Goal: Book appointment/travel/reservation

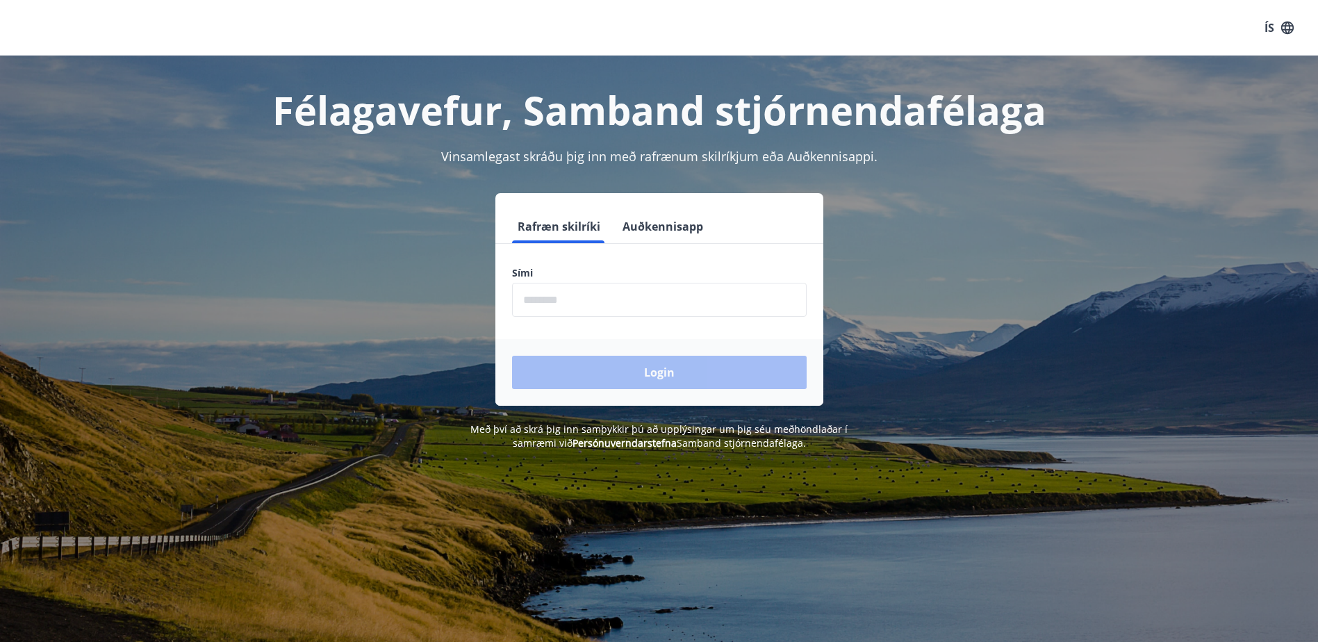
click at [595, 297] on input "phone" at bounding box center [659, 300] width 295 height 34
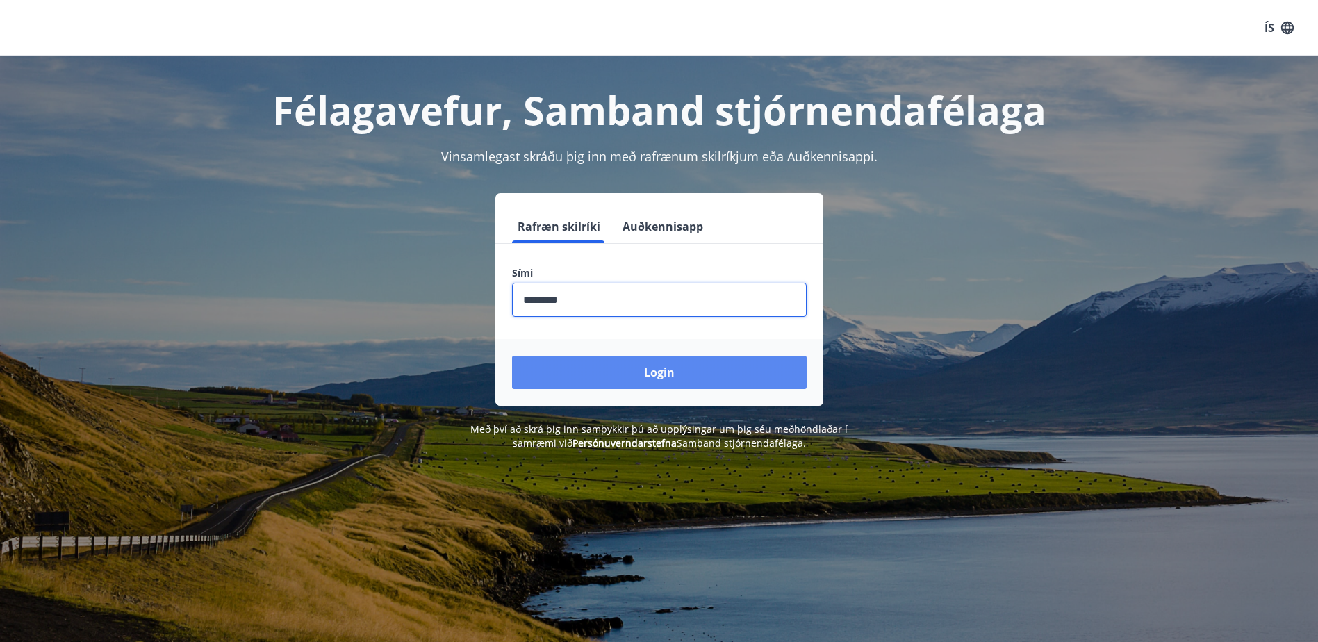
type input "********"
click at [681, 365] on button "Login" at bounding box center [659, 372] width 295 height 33
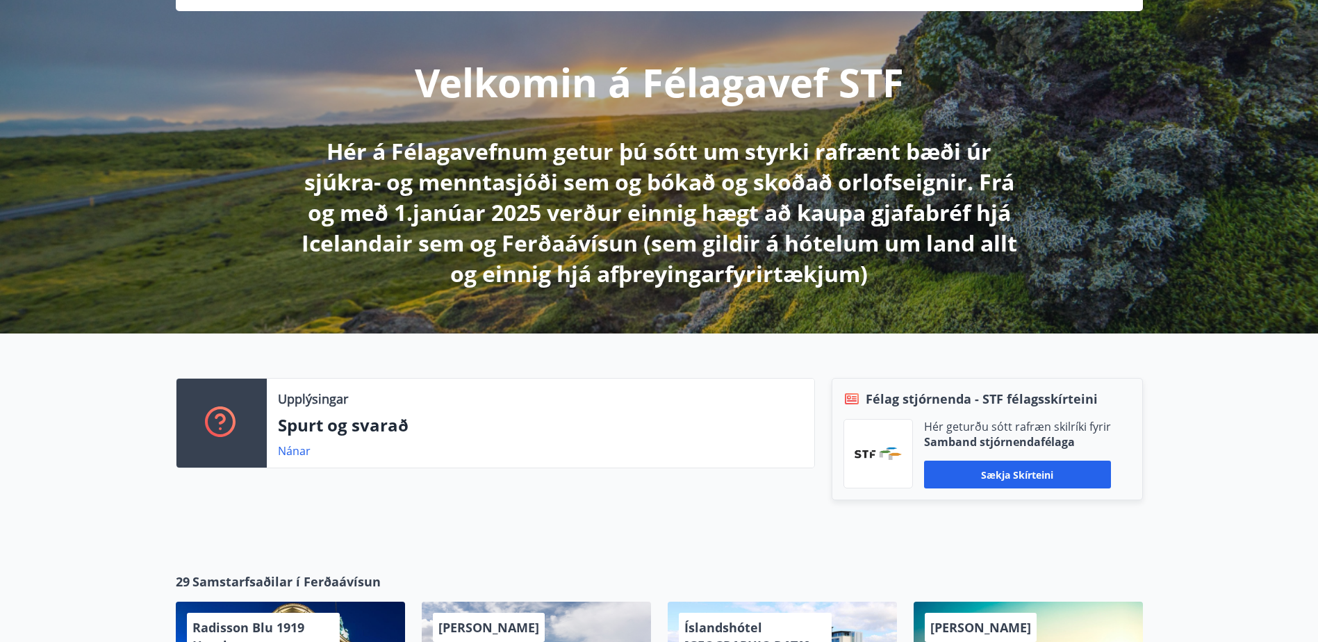
scroll to position [139, 0]
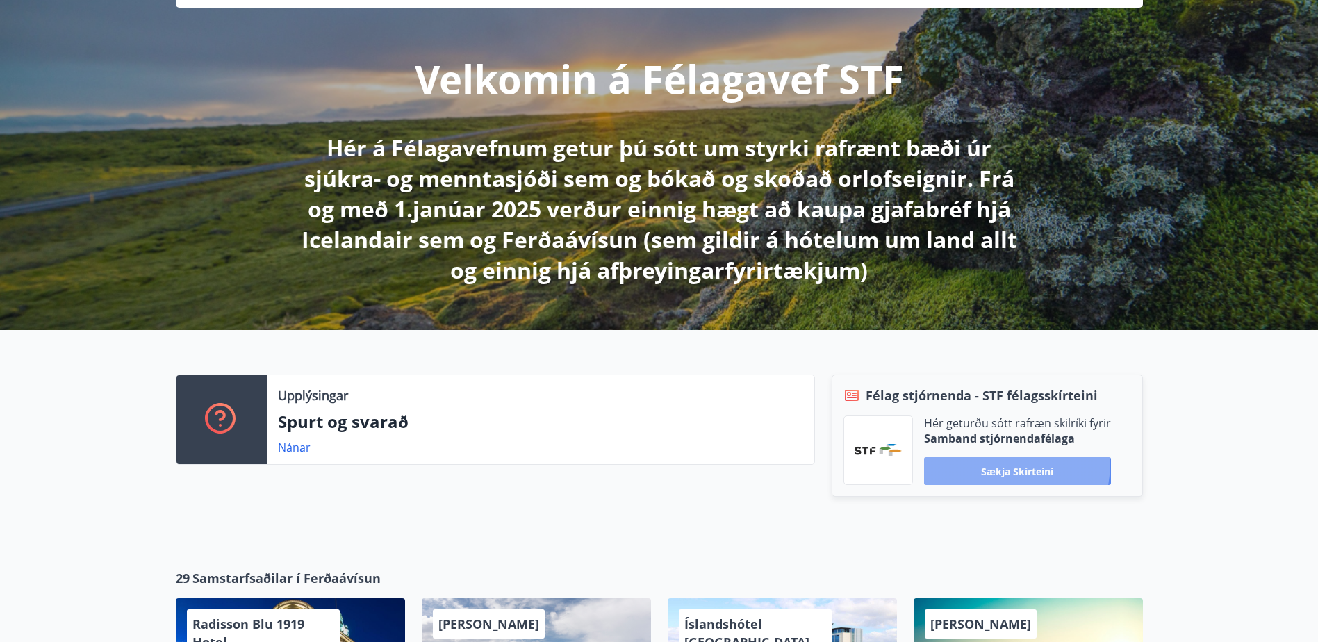
click at [984, 463] on button "Sækja skírteini" at bounding box center [1017, 471] width 187 height 28
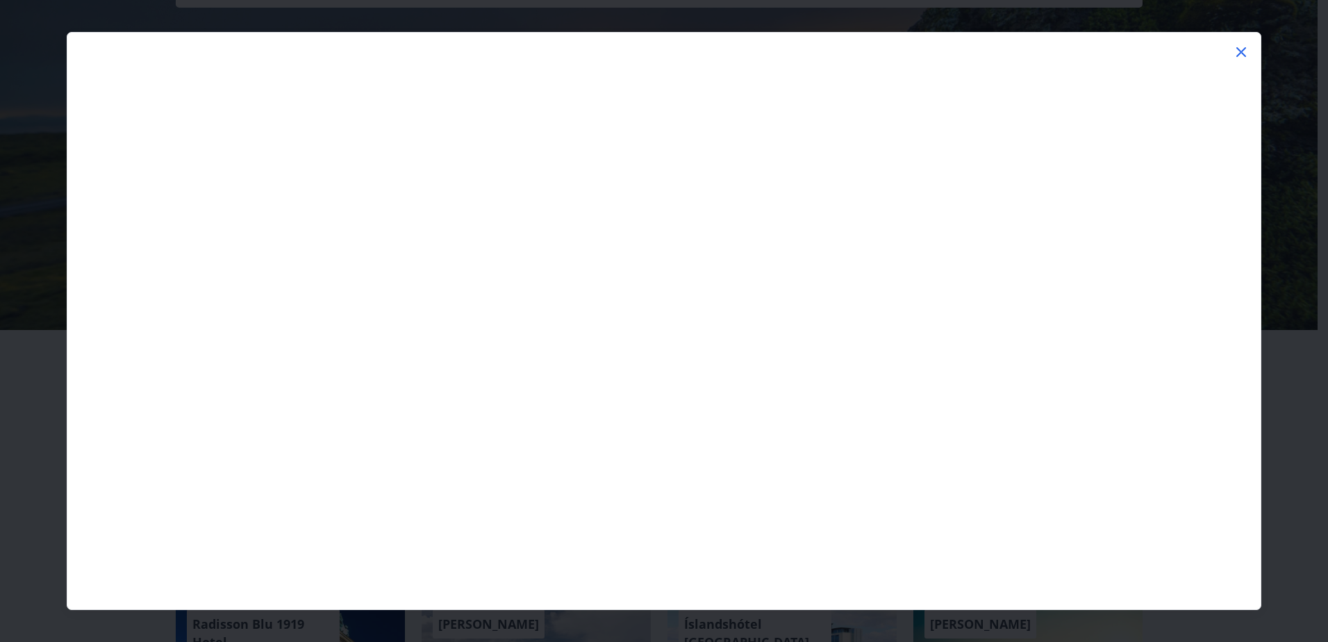
click at [1239, 54] on icon at bounding box center [1241, 52] width 17 height 17
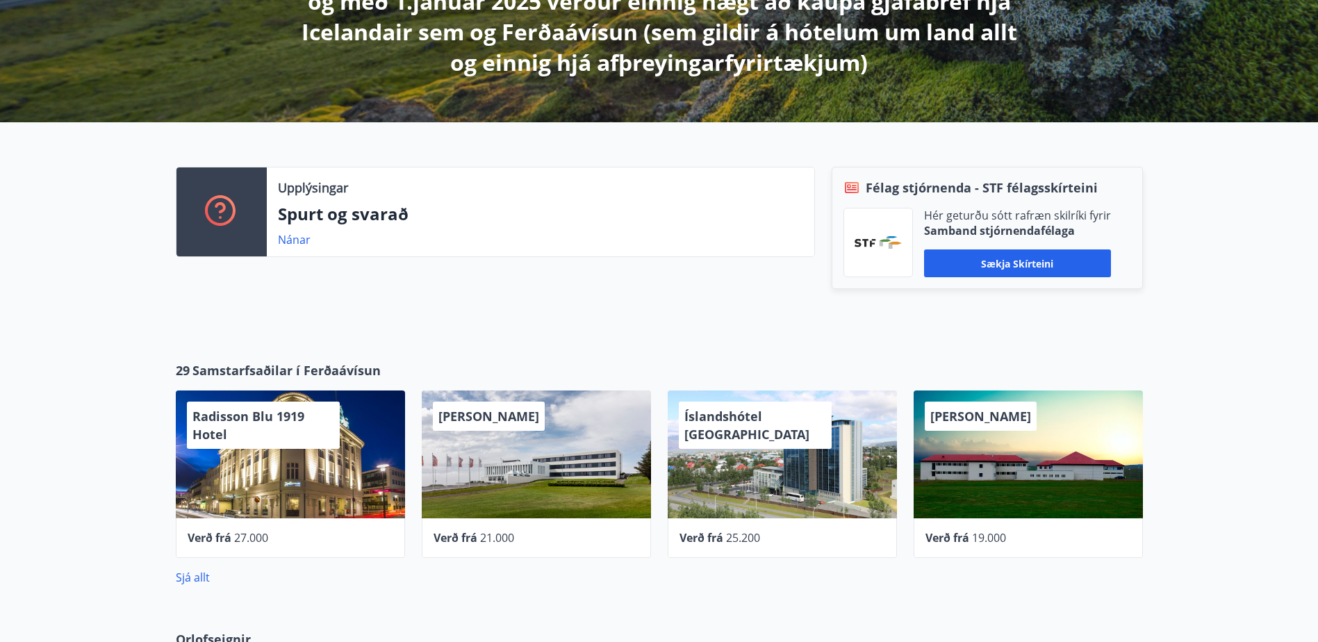
scroll to position [347, 0]
click at [290, 235] on link "Nánar" at bounding box center [294, 238] width 33 height 15
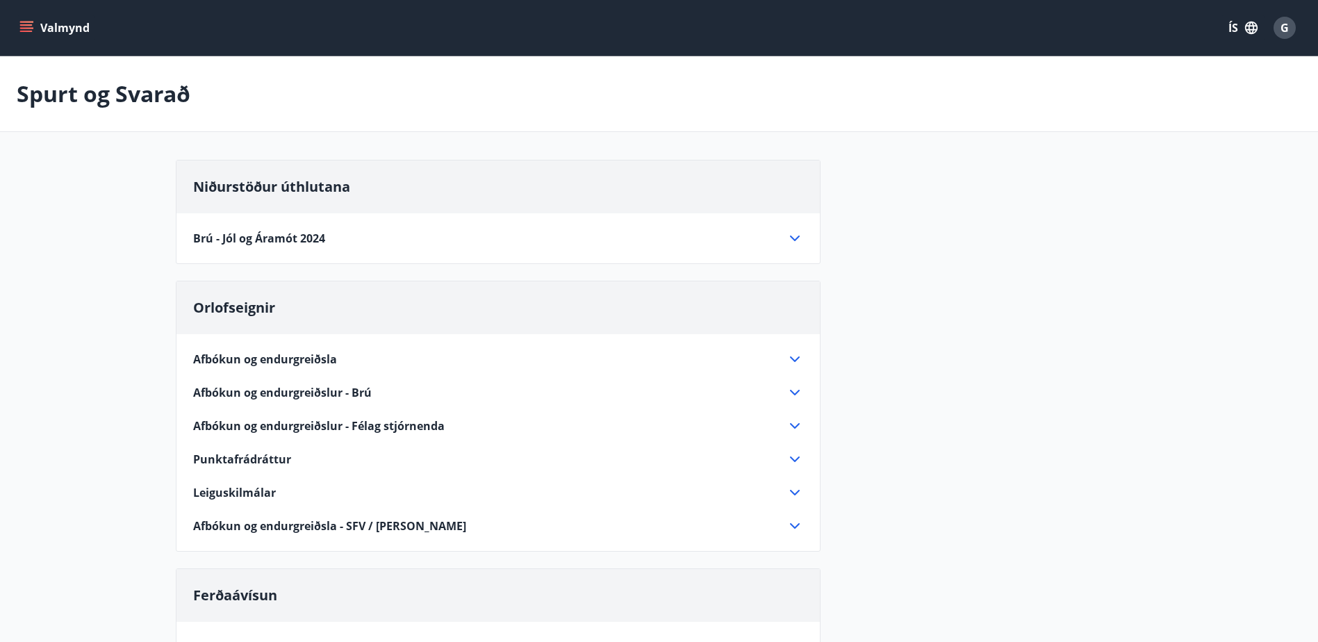
scroll to position [69, 0]
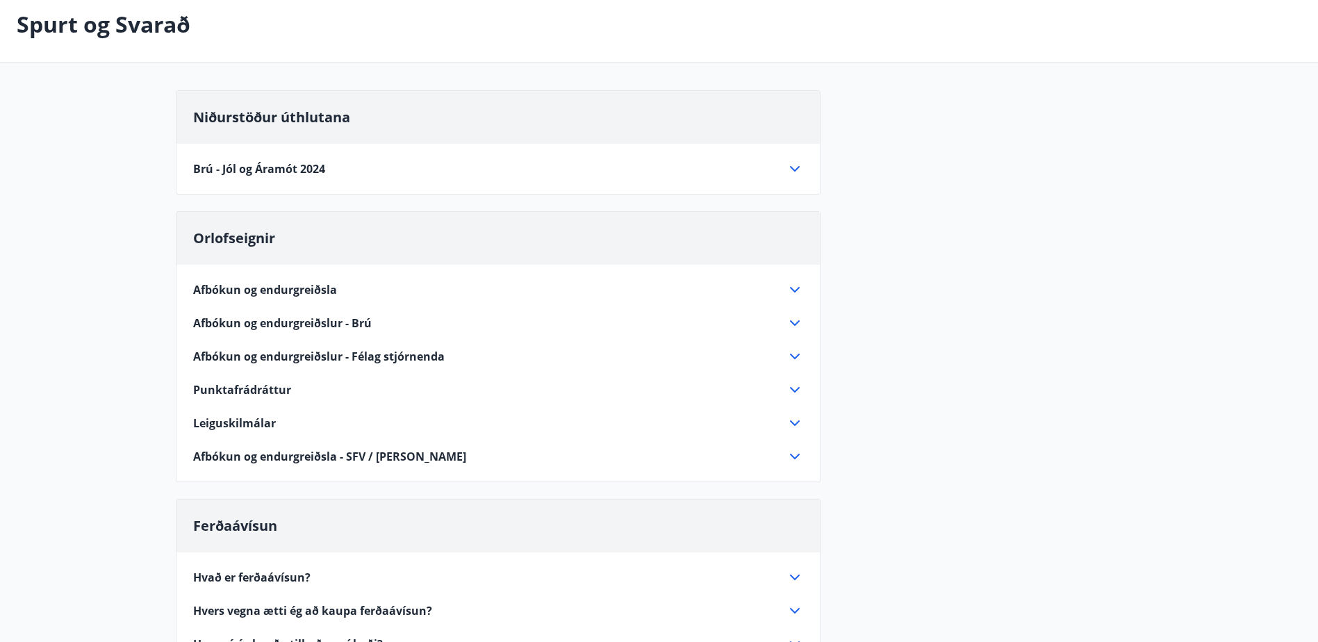
click at [791, 289] on icon at bounding box center [795, 290] width 10 height 6
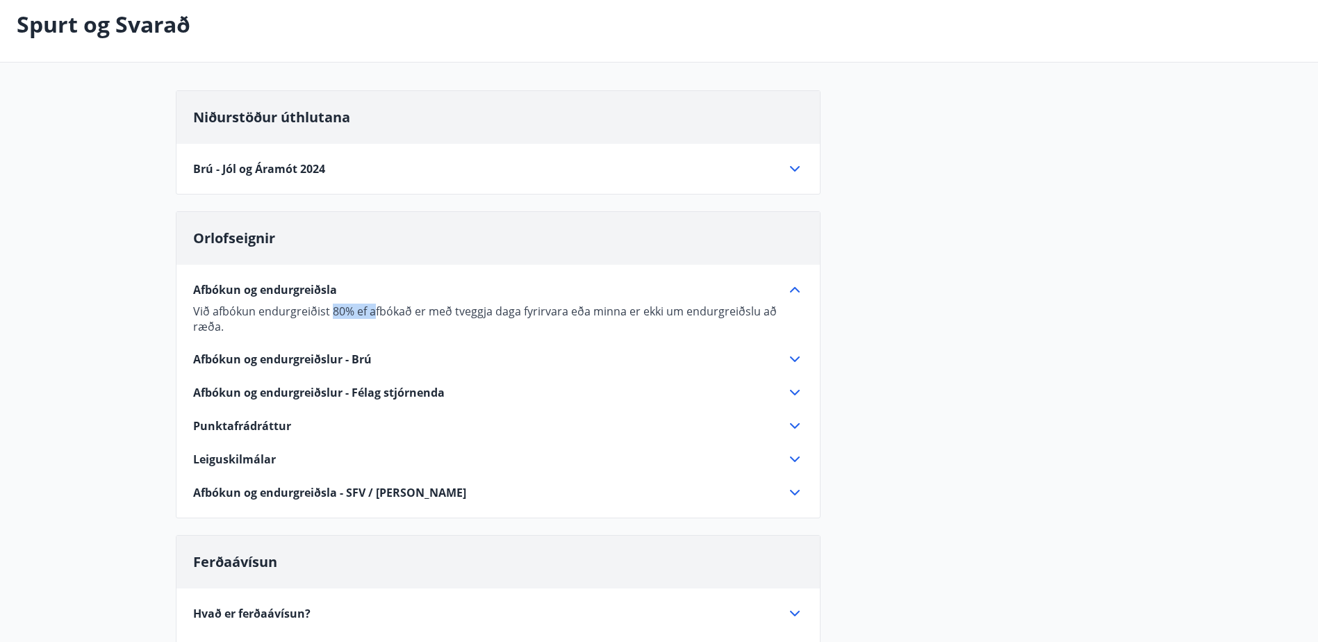
drag, startPoint x: 331, startPoint y: 309, endPoint x: 372, endPoint y: 308, distance: 41.7
click at [372, 308] on p "Við afbókun endurgreiðist 80% ef afbókað er með tveggja daga fyrirvara eða minn…" at bounding box center [498, 319] width 610 height 31
drag, startPoint x: 372, startPoint y: 308, endPoint x: 376, endPoint y: 319, distance: 11.0
click at [374, 319] on div "Afbókun og endurgreiðsla Við afbókun endurgreiðist 80% ef afbókað er með tveggj…" at bounding box center [497, 383] width 643 height 236
click at [793, 351] on icon at bounding box center [794, 359] width 17 height 17
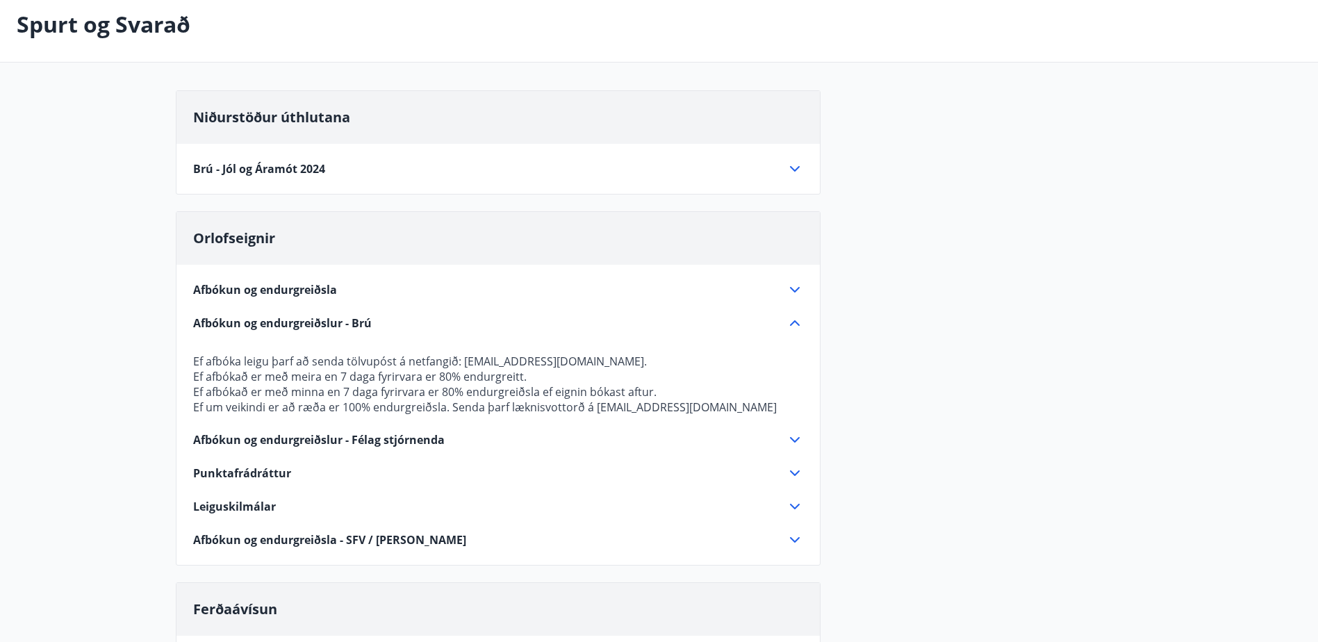
click at [794, 321] on icon at bounding box center [795, 323] width 10 height 6
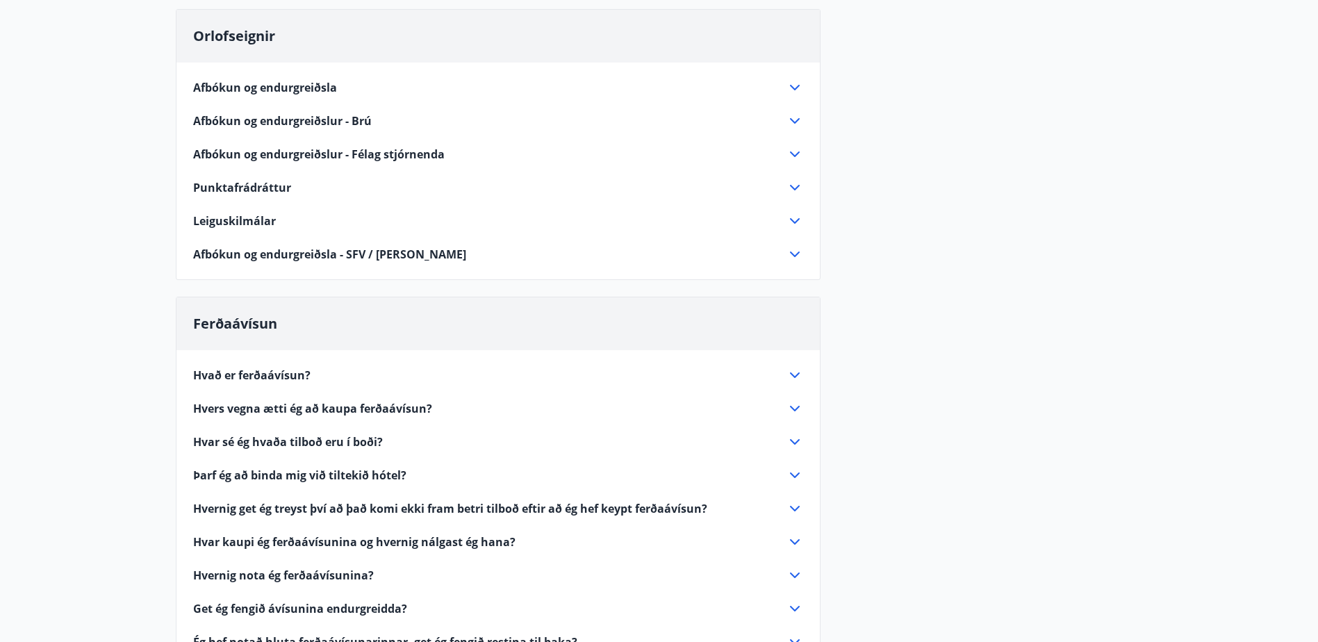
scroll to position [278, 0]
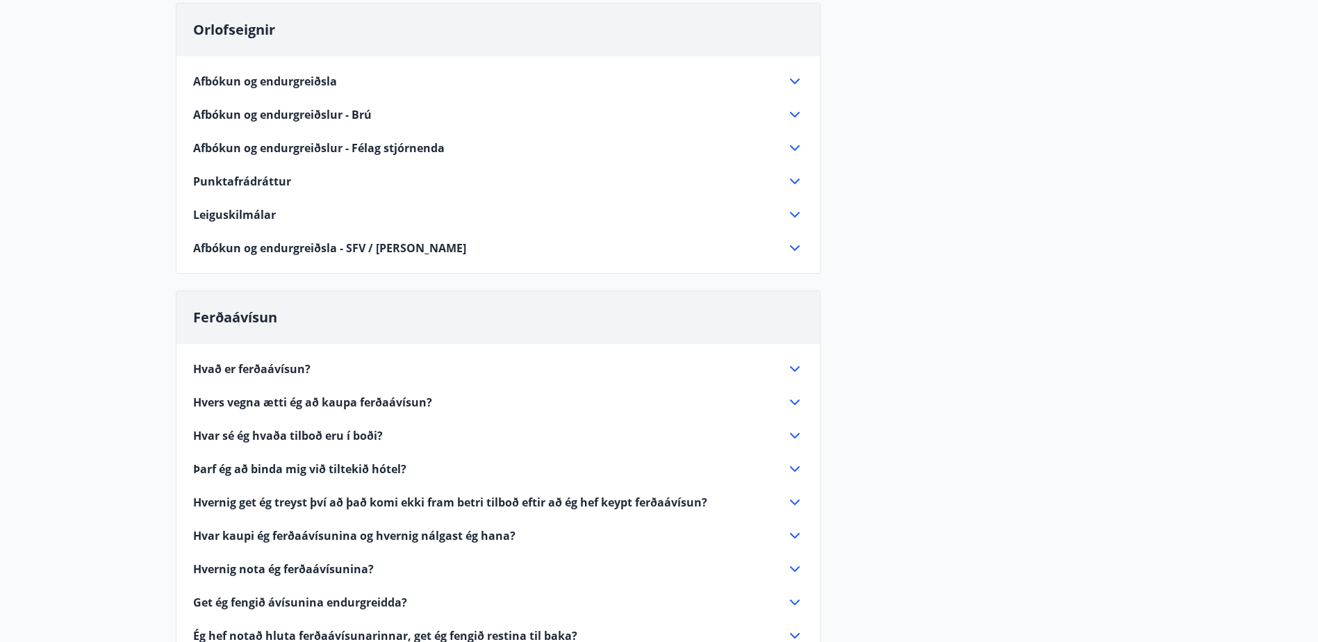
click at [796, 399] on icon at bounding box center [794, 402] width 17 height 17
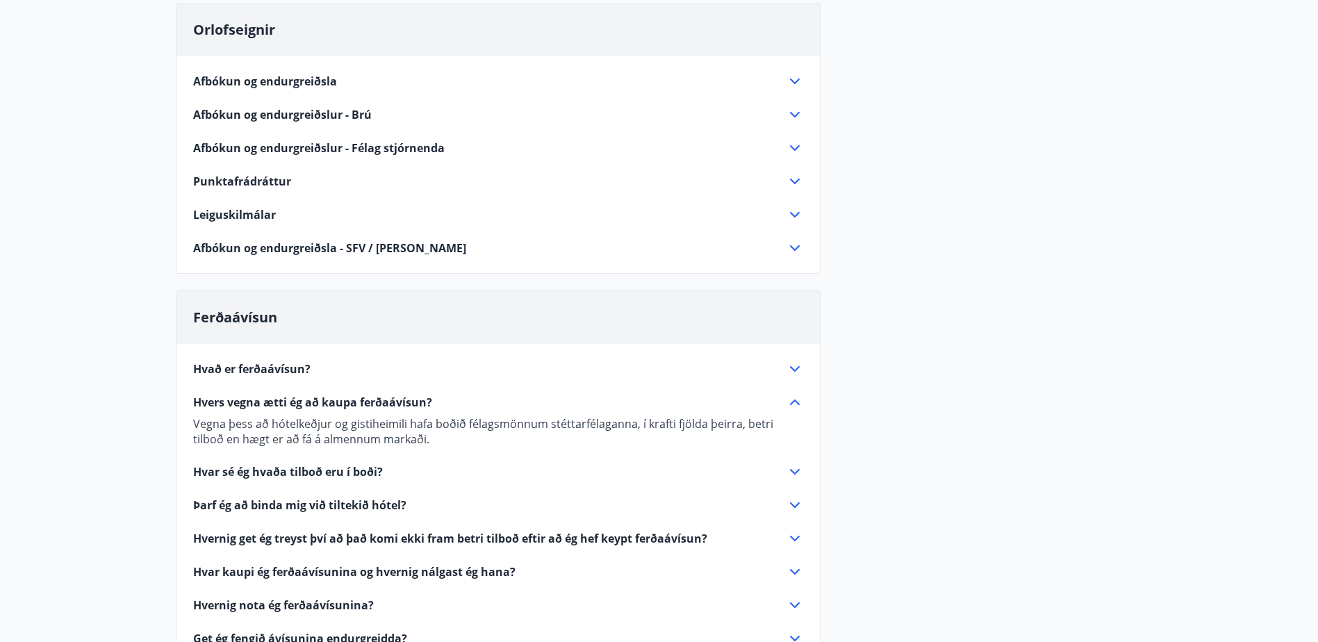
click at [800, 402] on icon at bounding box center [794, 402] width 17 height 17
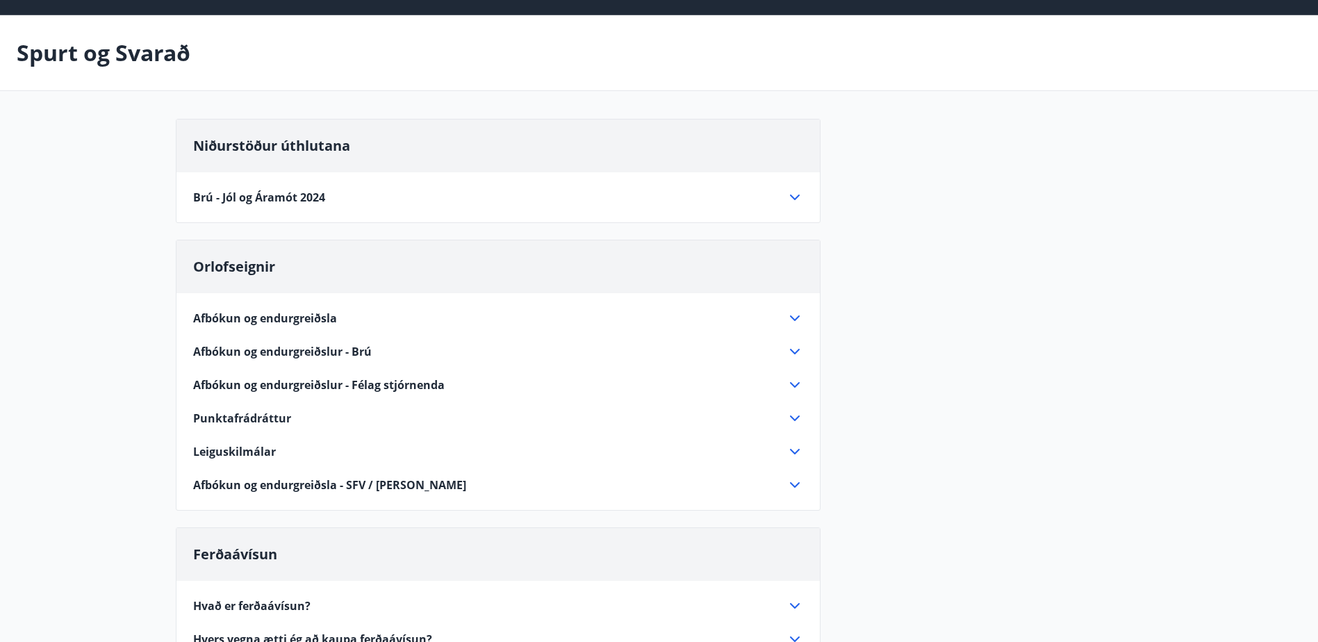
scroll to position [0, 0]
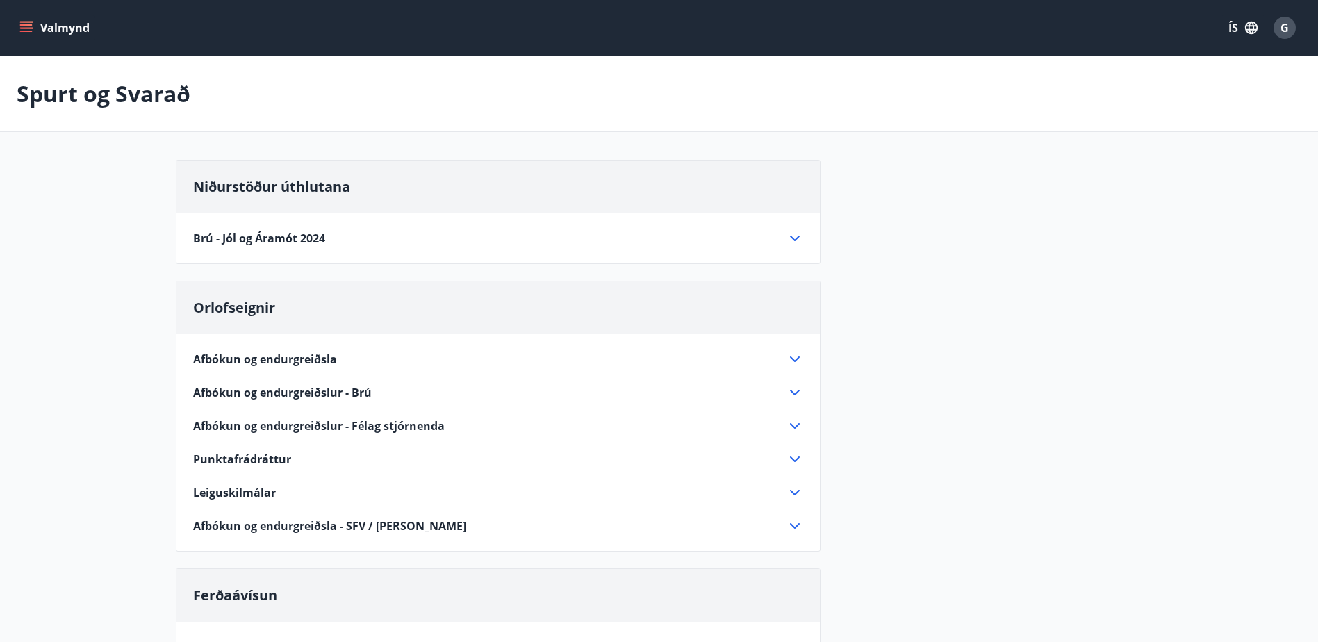
click at [22, 26] on icon "menu" at bounding box center [26, 28] width 14 height 14
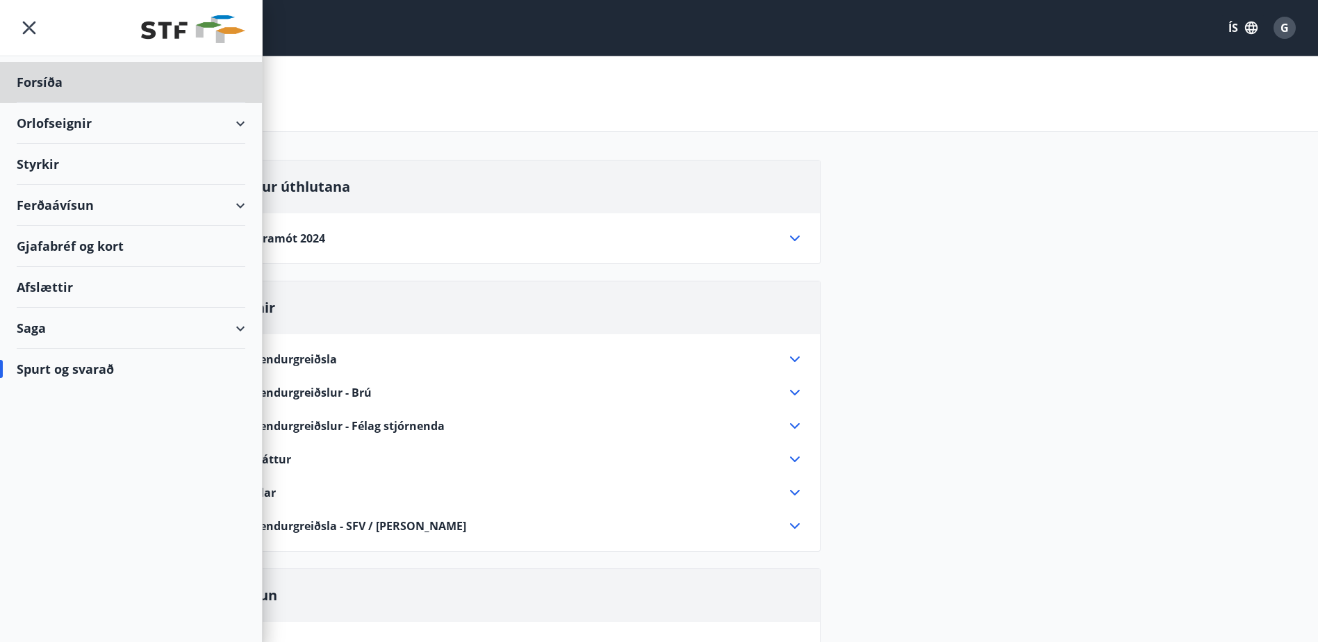
click at [44, 167] on div "Styrkir" at bounding box center [131, 164] width 229 height 41
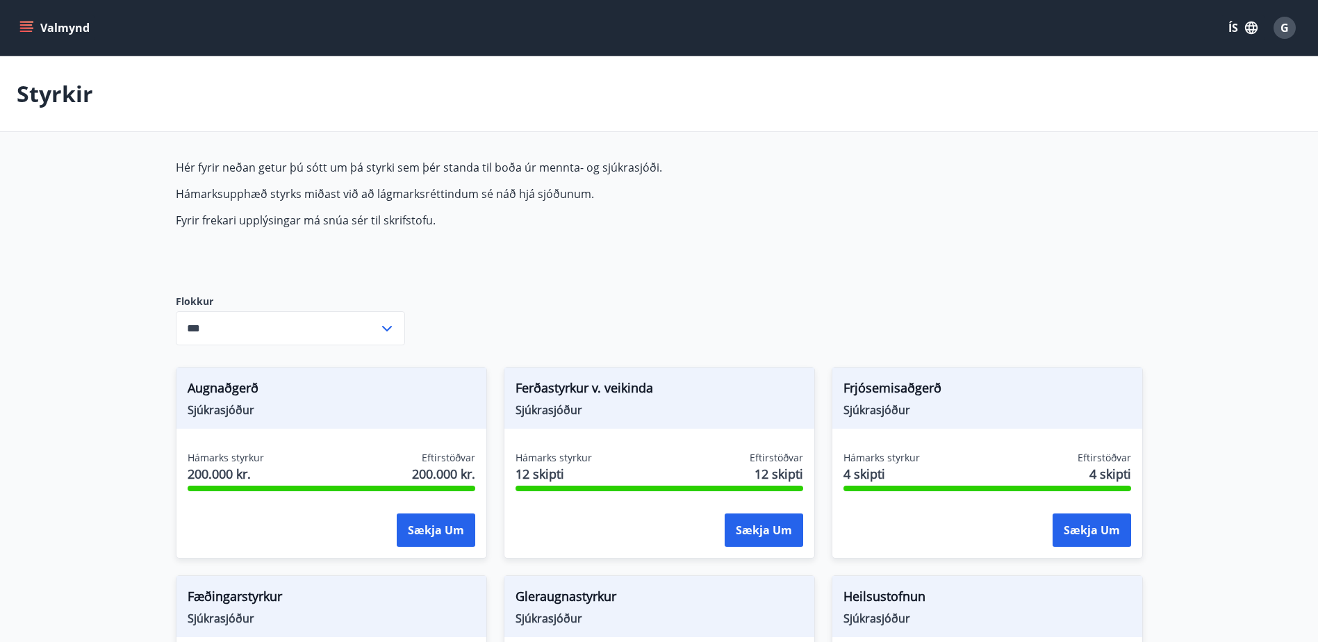
type input "***"
click at [23, 28] on icon "menu" at bounding box center [27, 27] width 15 height 1
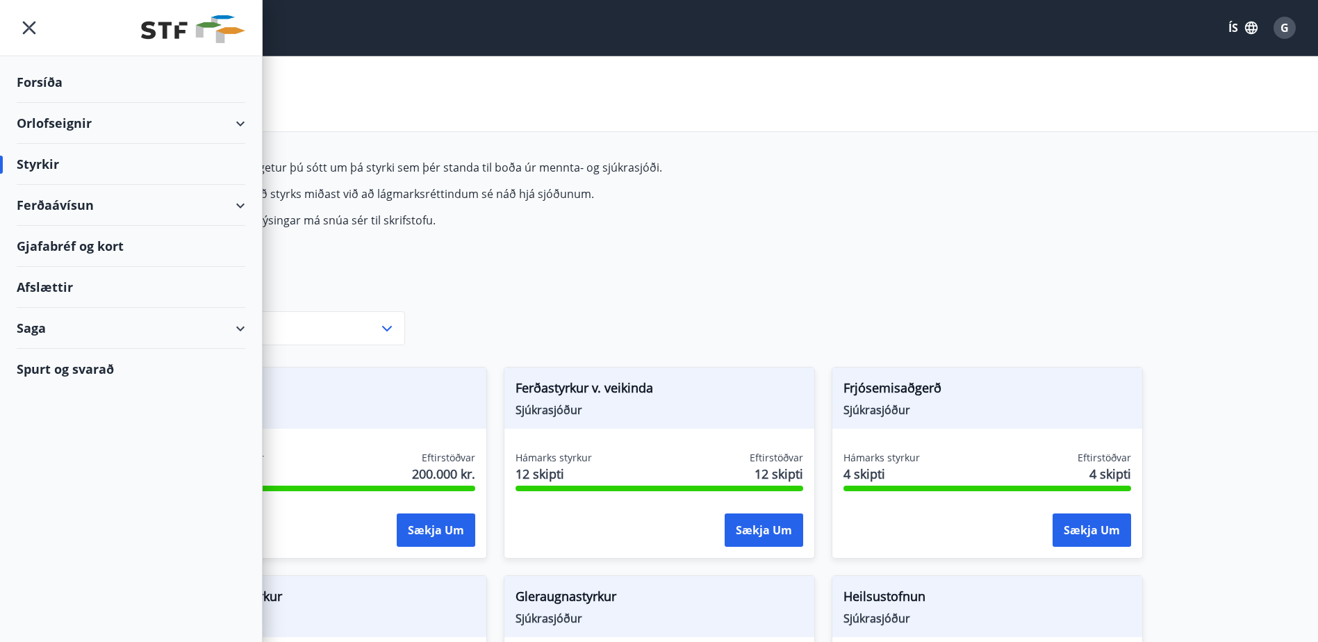
click at [43, 82] on div "Forsíða" at bounding box center [131, 82] width 229 height 41
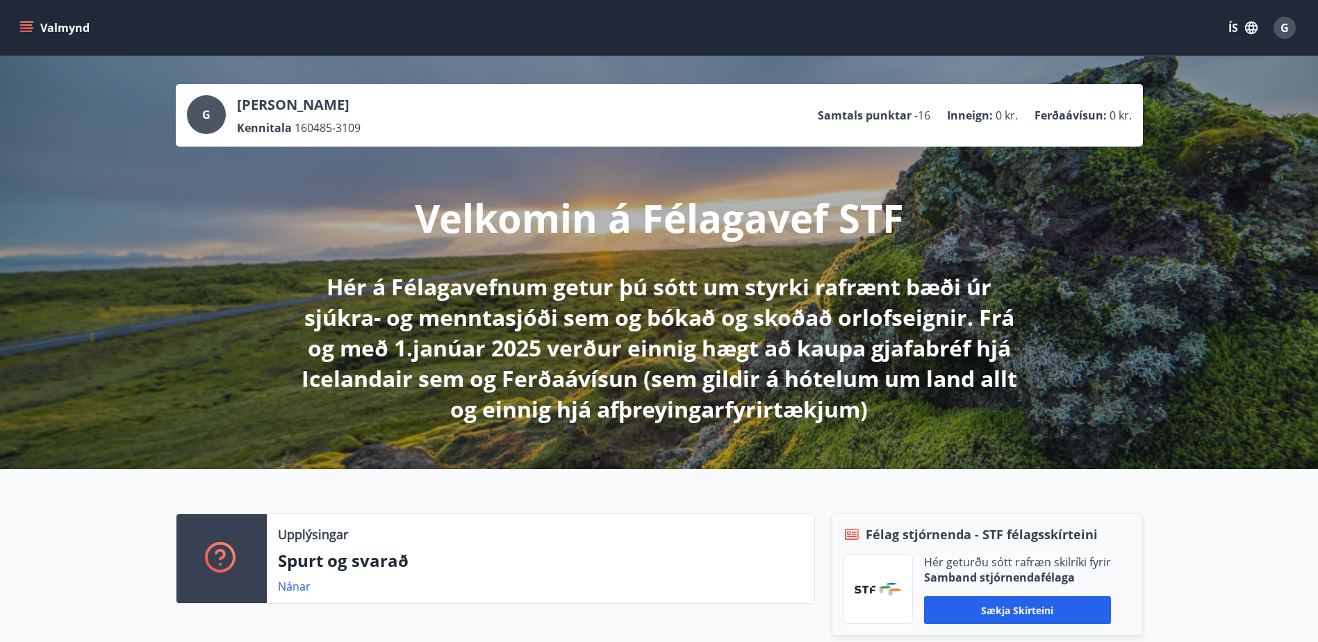
click at [22, 29] on icon "menu" at bounding box center [26, 28] width 14 height 14
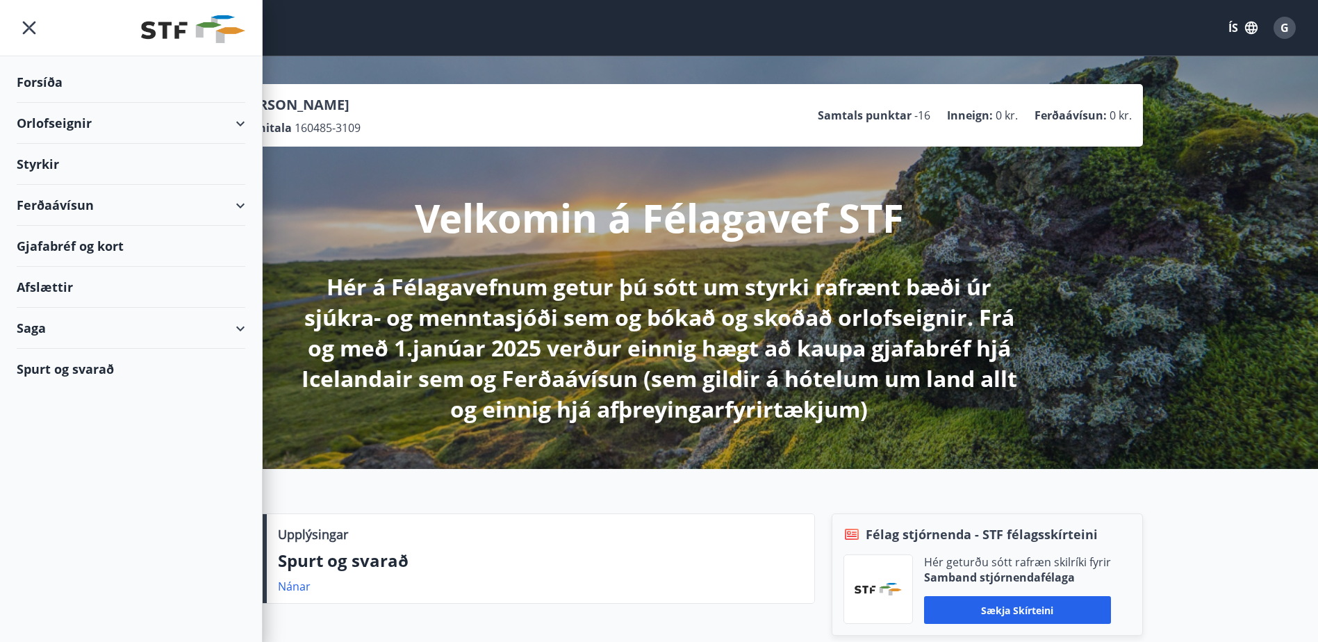
click at [58, 368] on div "Spurt og svarað" at bounding box center [131, 369] width 229 height 40
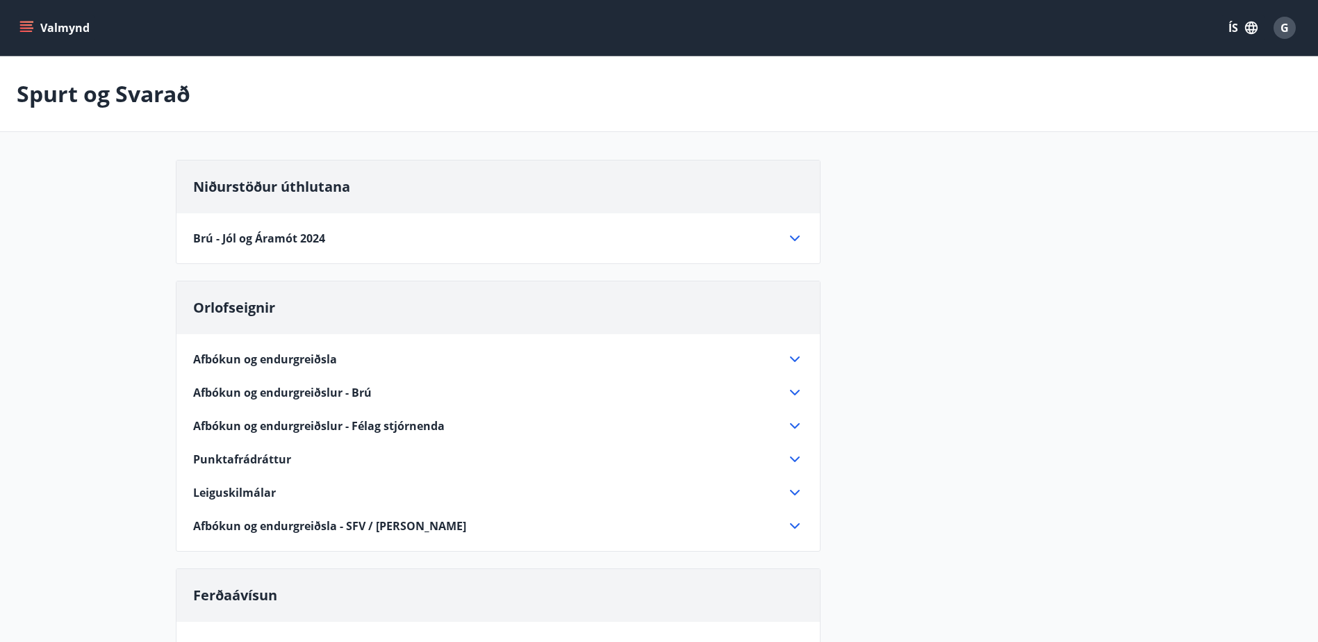
click at [31, 28] on icon "menu" at bounding box center [27, 27] width 15 height 1
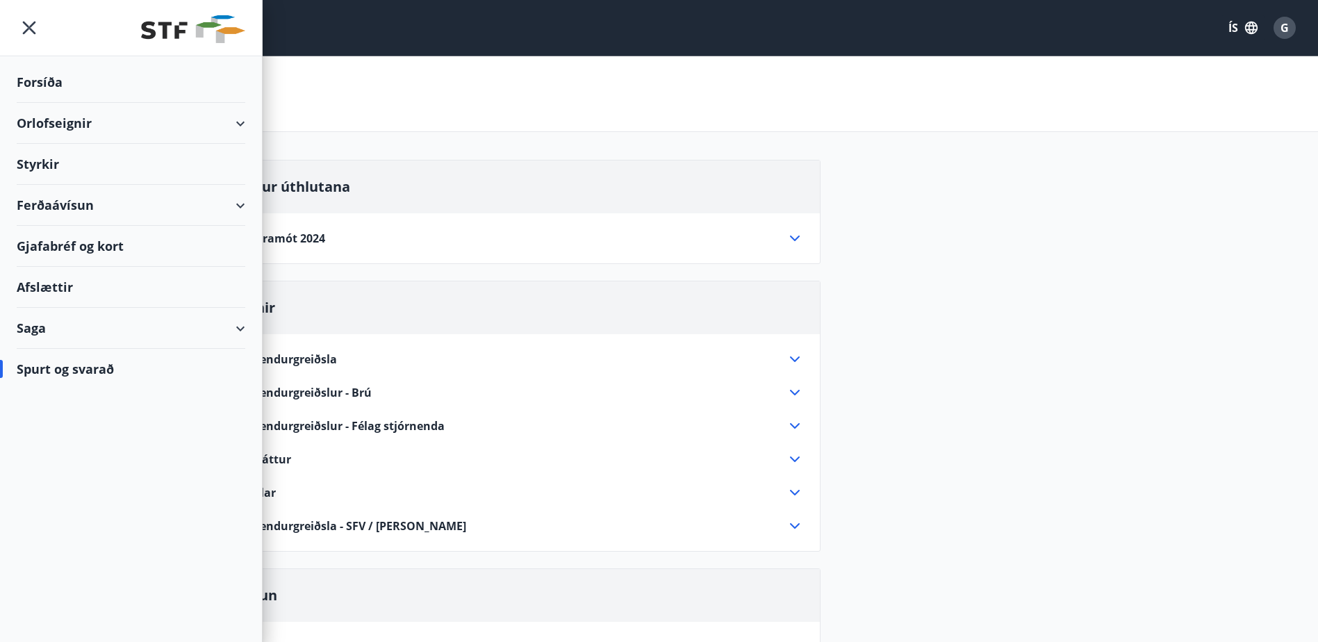
click at [44, 160] on div "Styrkir" at bounding box center [131, 164] width 229 height 41
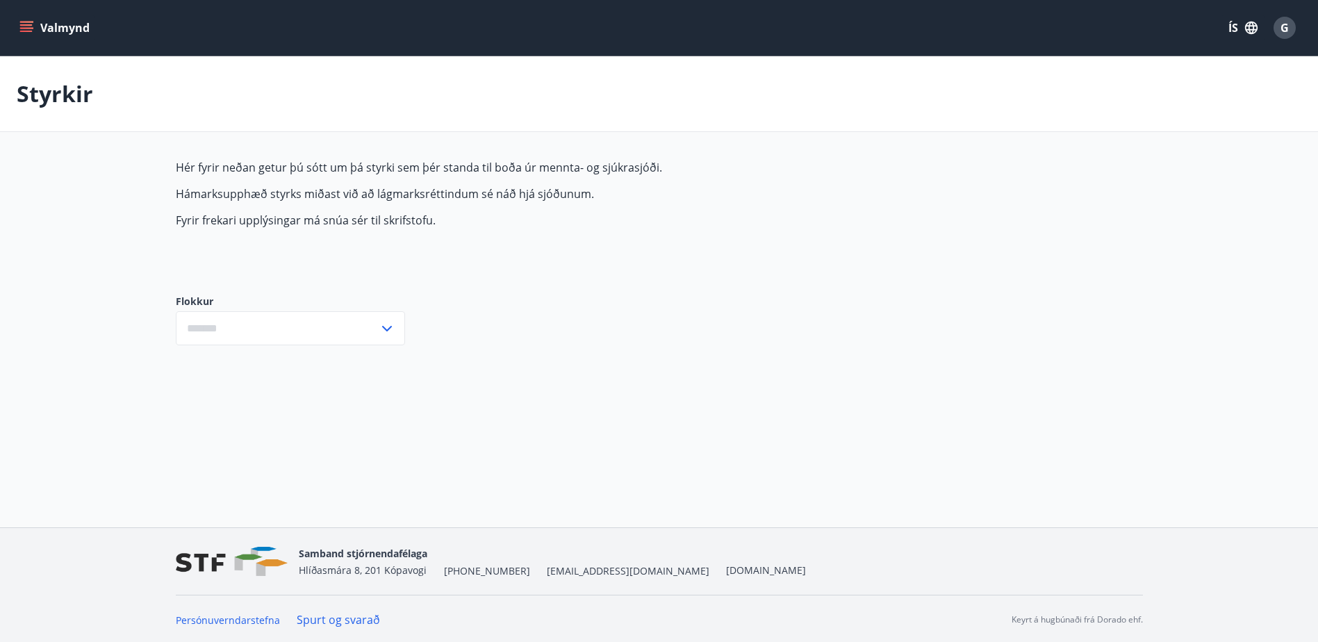
type input "***"
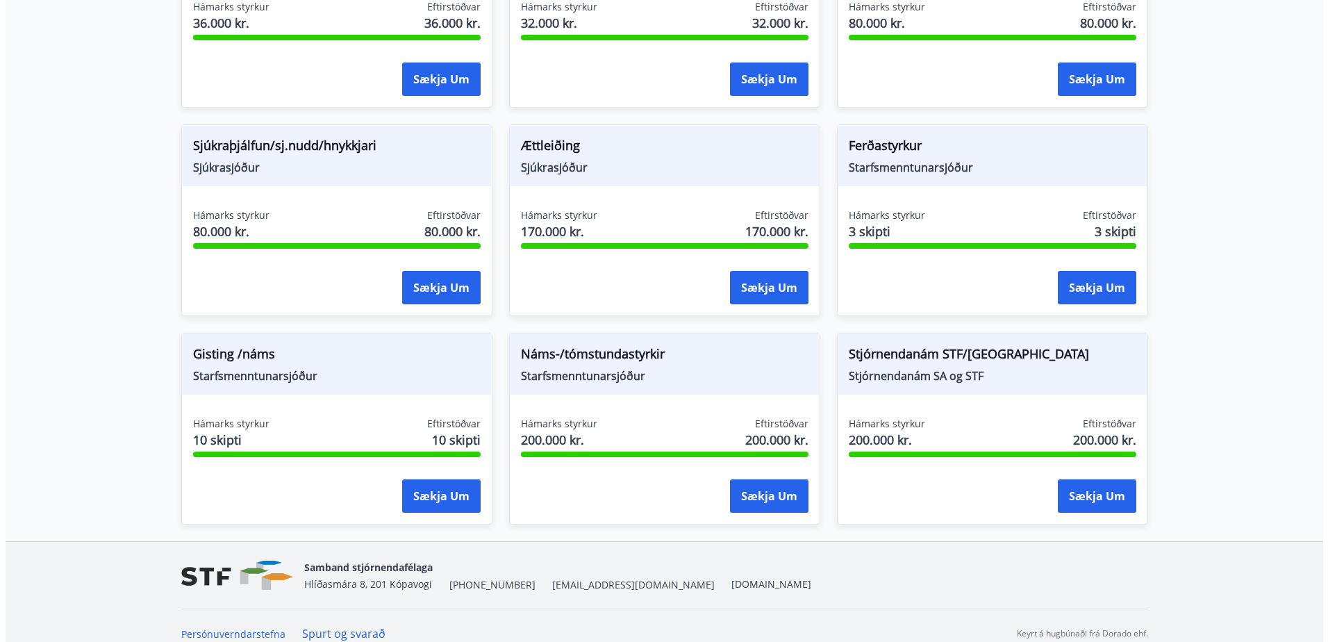
scroll to position [1092, 0]
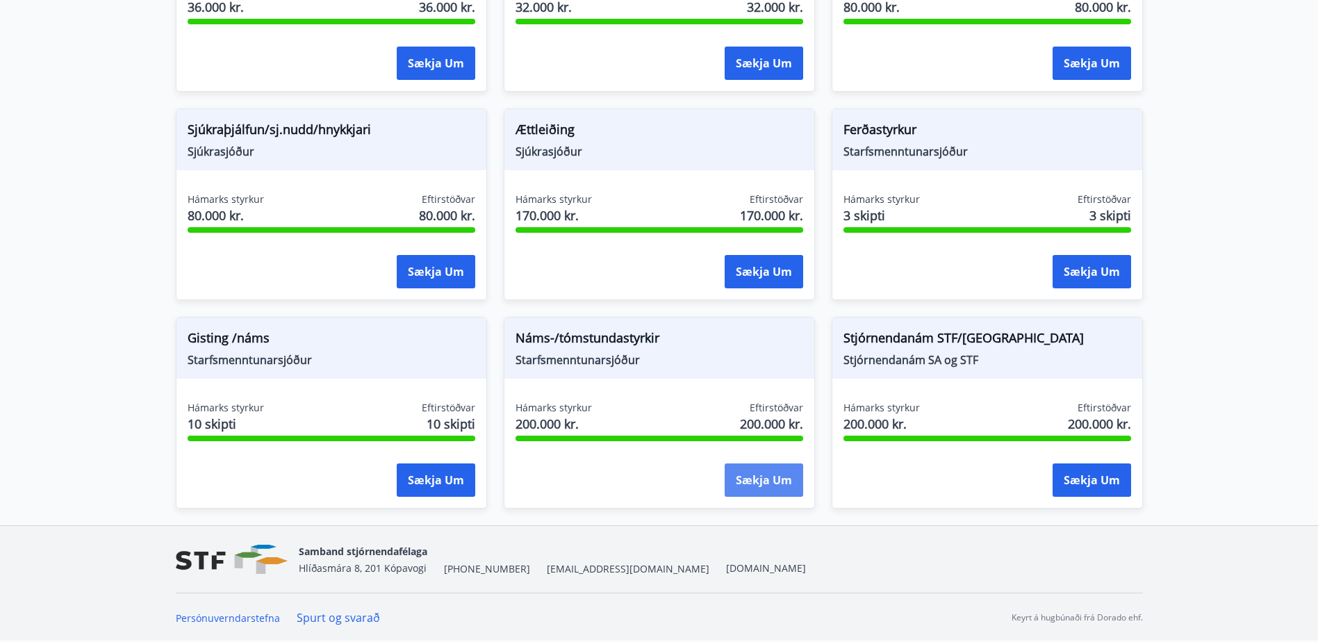
click at [770, 474] on button "Sækja um" at bounding box center [764, 479] width 79 height 33
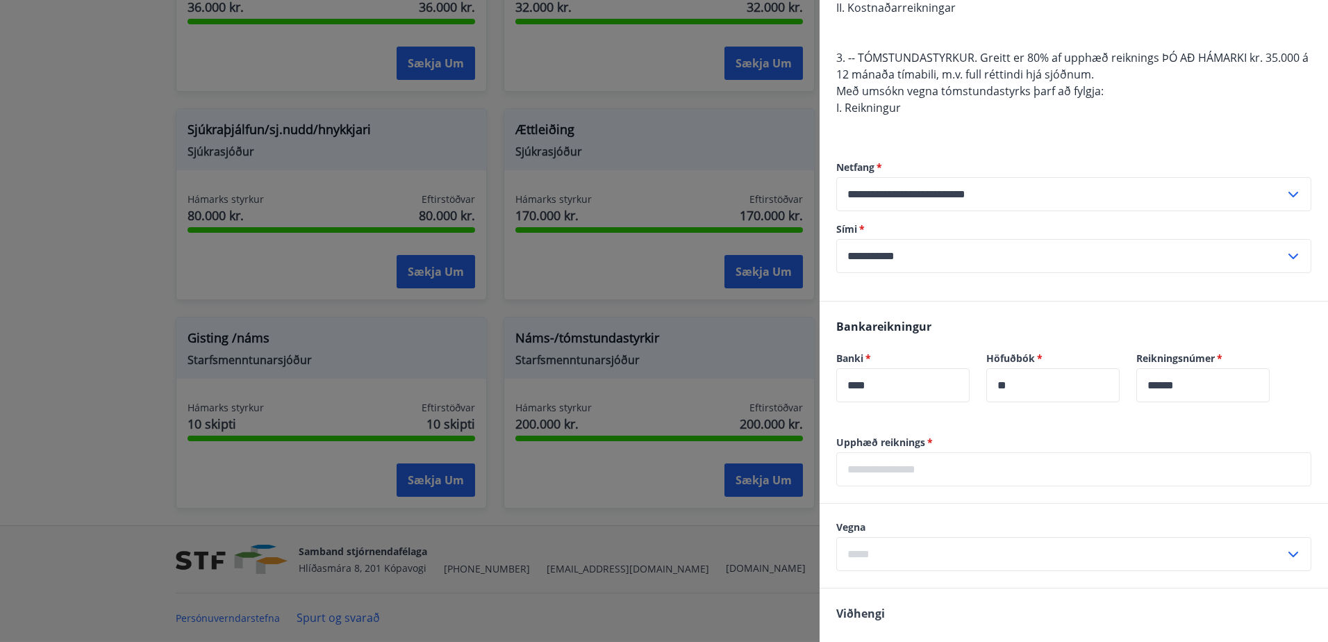
scroll to position [417, 0]
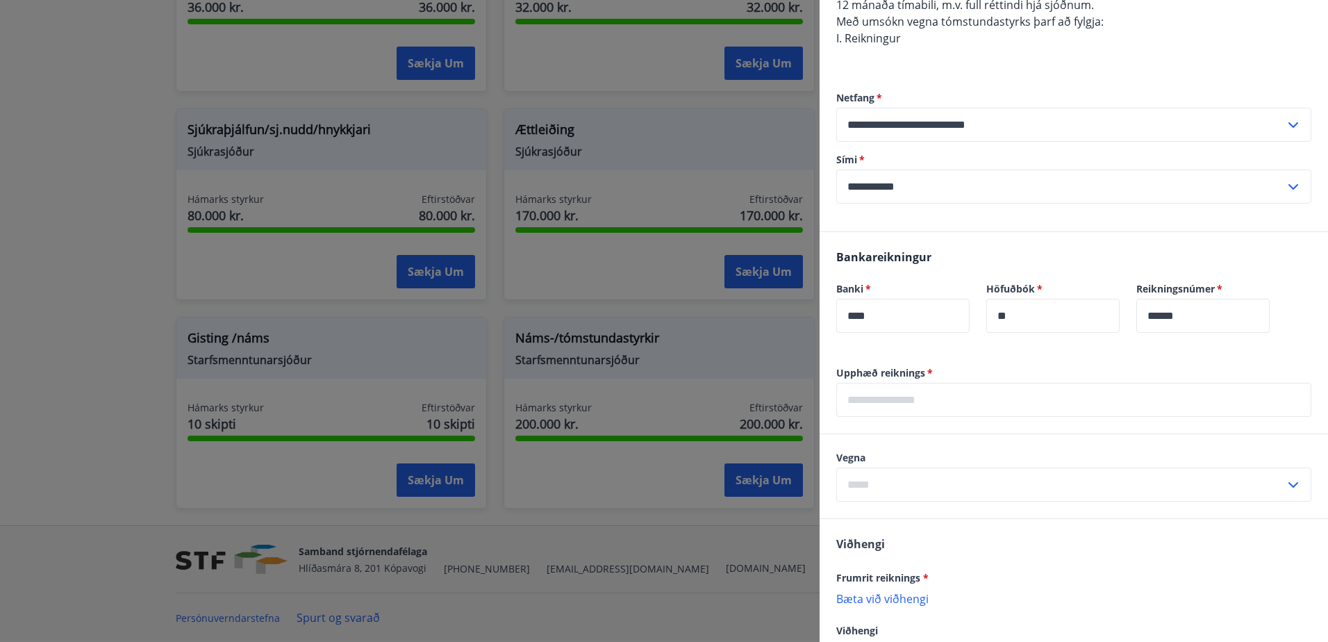
click at [934, 403] on input "text" at bounding box center [1073, 400] width 475 height 34
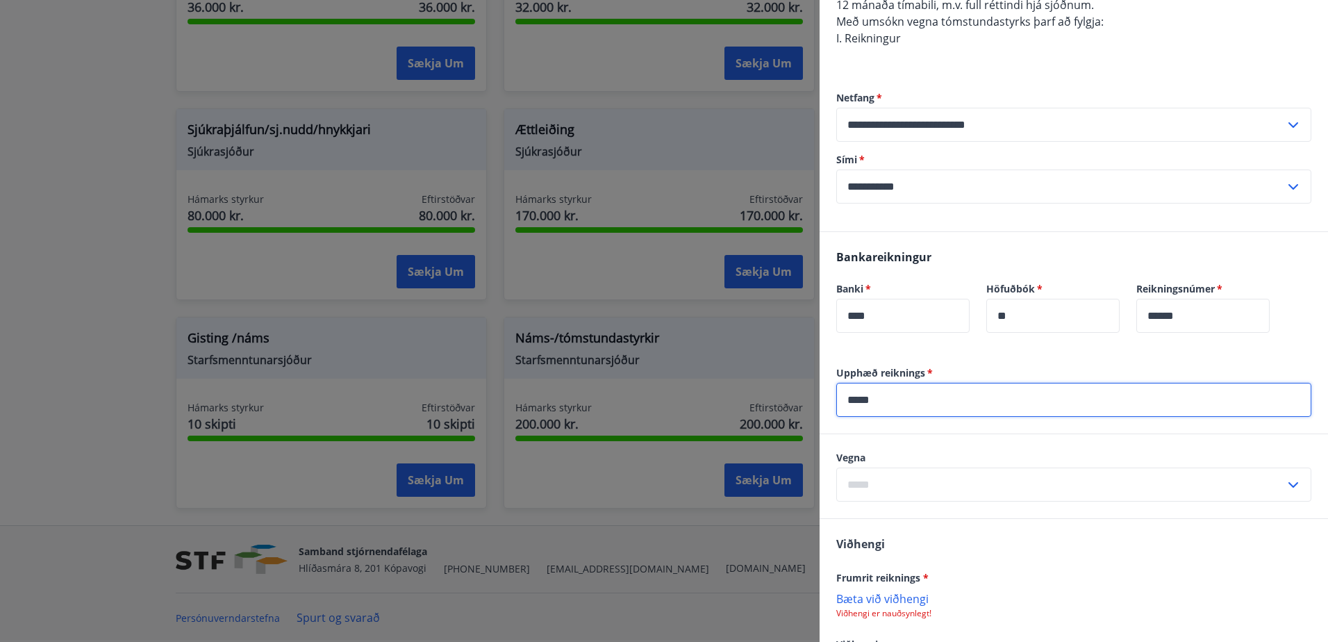
type input "*****"
click at [932, 478] on input "text" at bounding box center [1060, 485] width 449 height 34
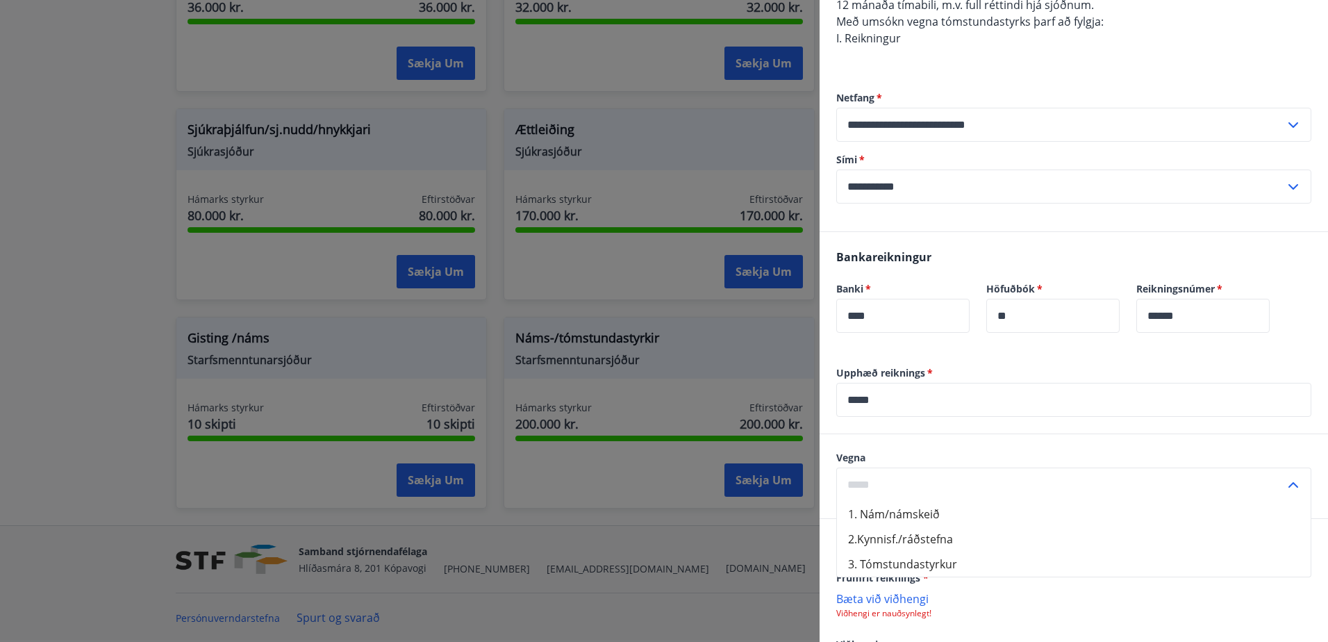
click at [923, 561] on li "3. Tómstundastyrkur" at bounding box center [1074, 564] width 474 height 25
type input "**********"
click at [965, 527] on div "[PERSON_NAME] reiknings * [PERSON_NAME] við viðhengi Viðhengi er nauðsynlegt! V…" at bounding box center [1074, 604] width 509 height 170
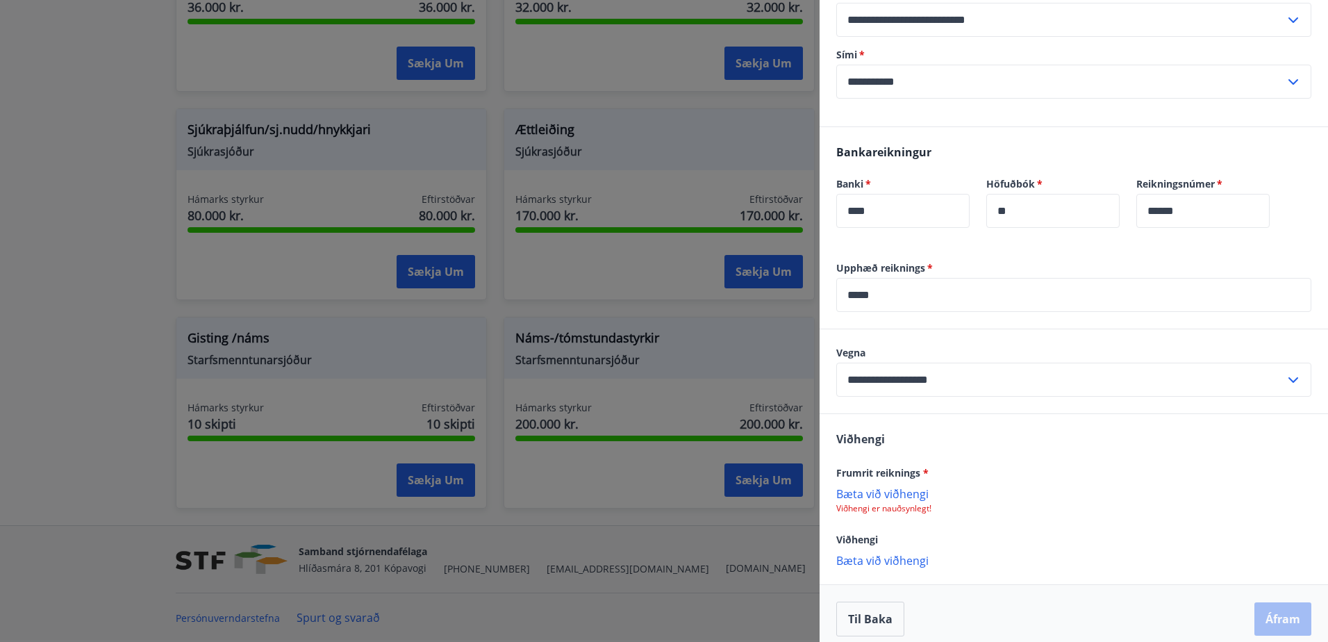
scroll to position [533, 0]
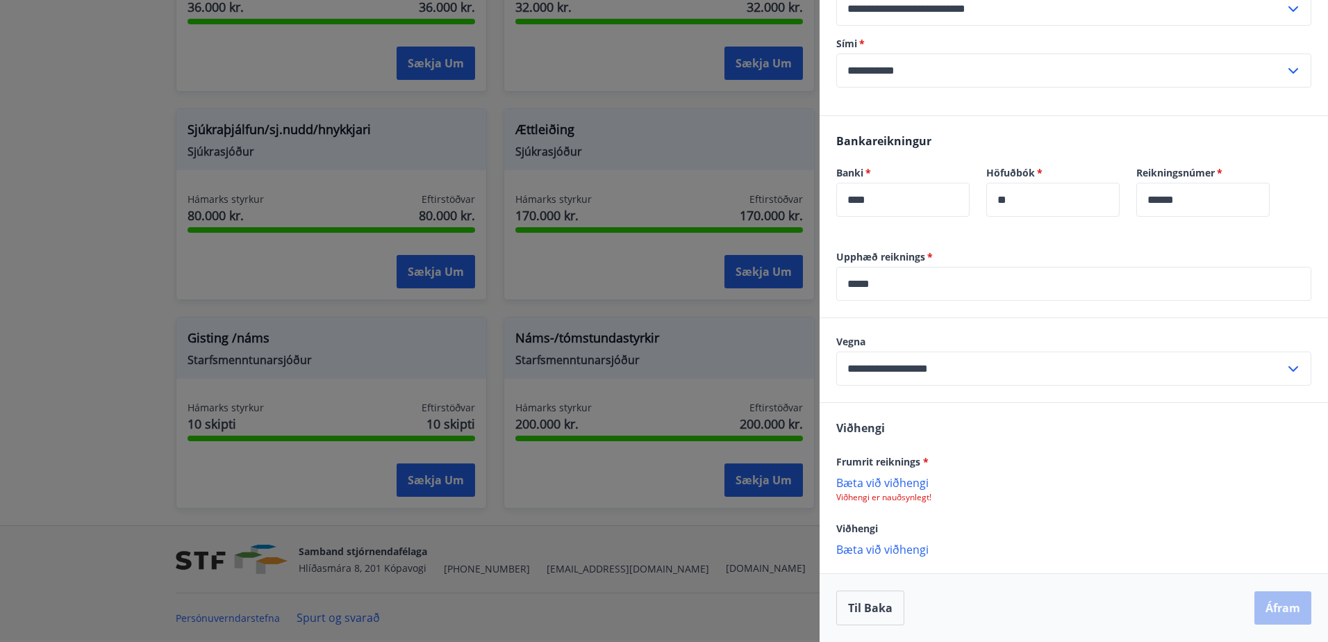
click at [891, 481] on p "Bæta við viðhengi" at bounding box center [1073, 482] width 475 height 14
click at [954, 242] on div "Bankareikningur Banki   * **** ​ Höfuðbók   * ** ​ Reikningsnúmer   * ****** ​" at bounding box center [1074, 183] width 509 height 134
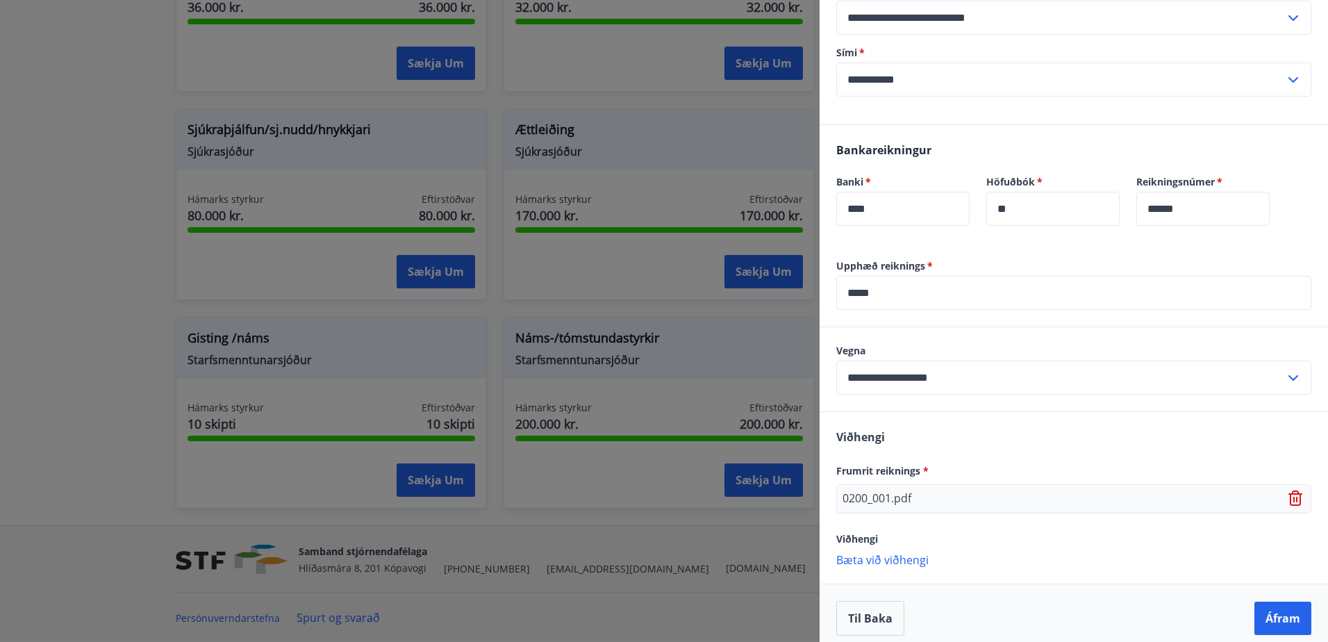
scroll to position [534, 0]
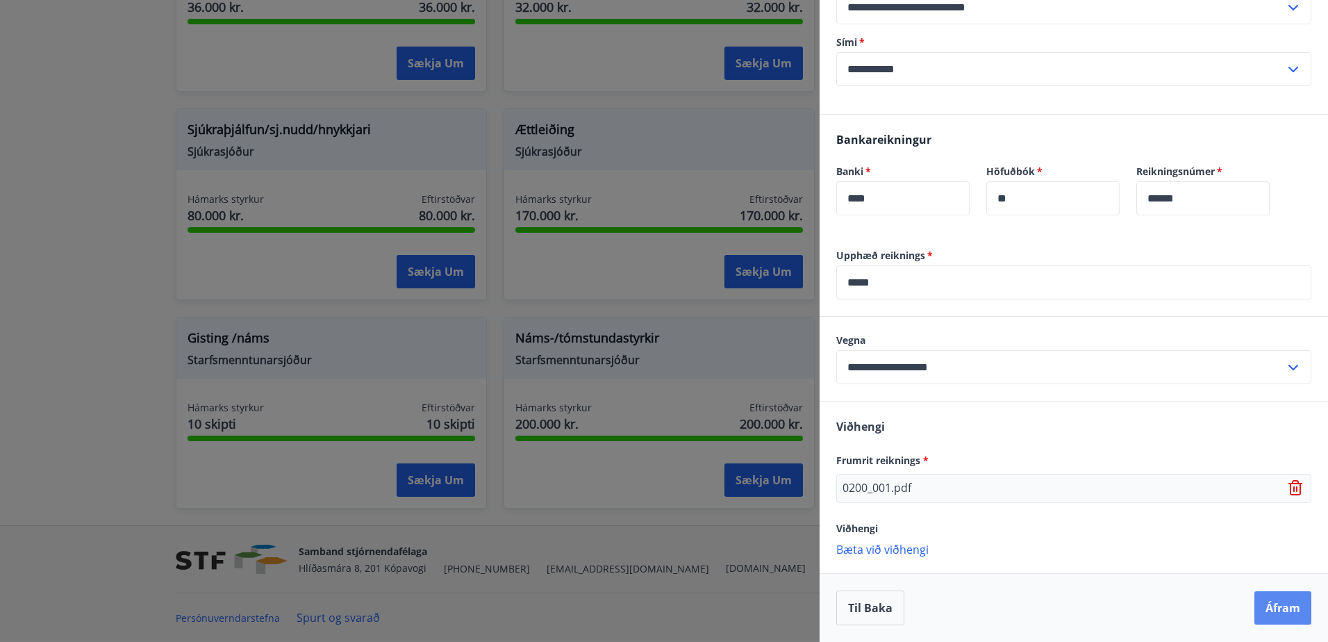
click at [1274, 607] on button "Áfram" at bounding box center [1283, 607] width 57 height 33
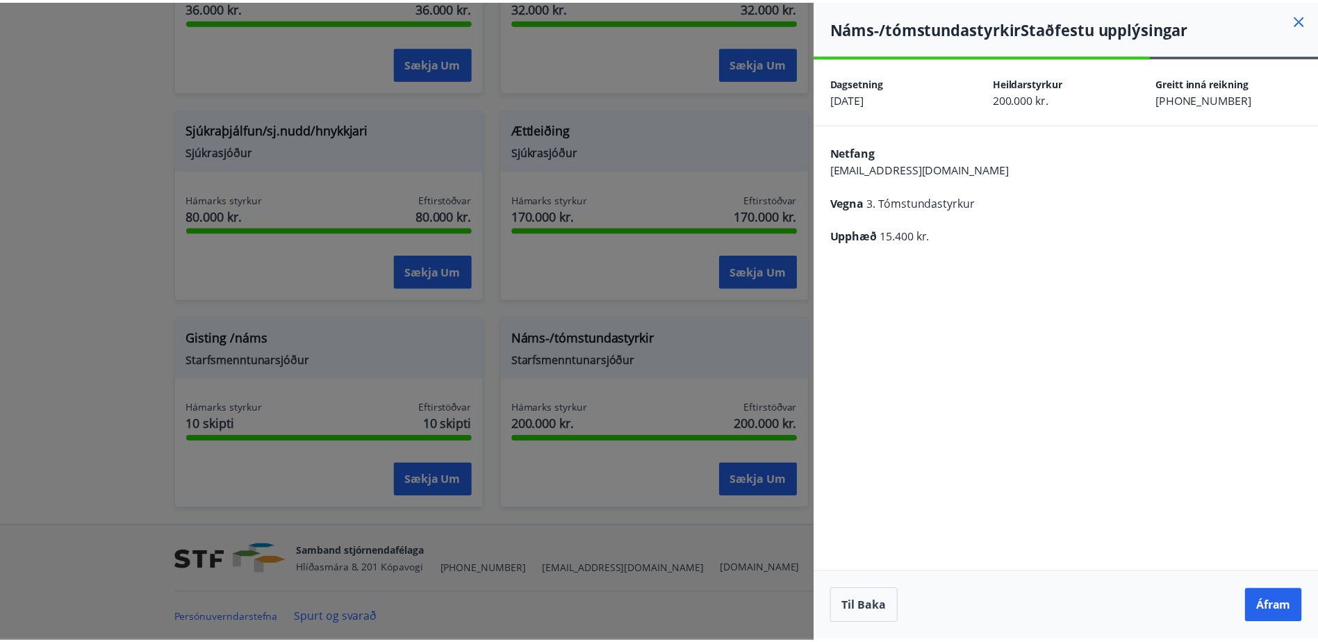
scroll to position [0, 0]
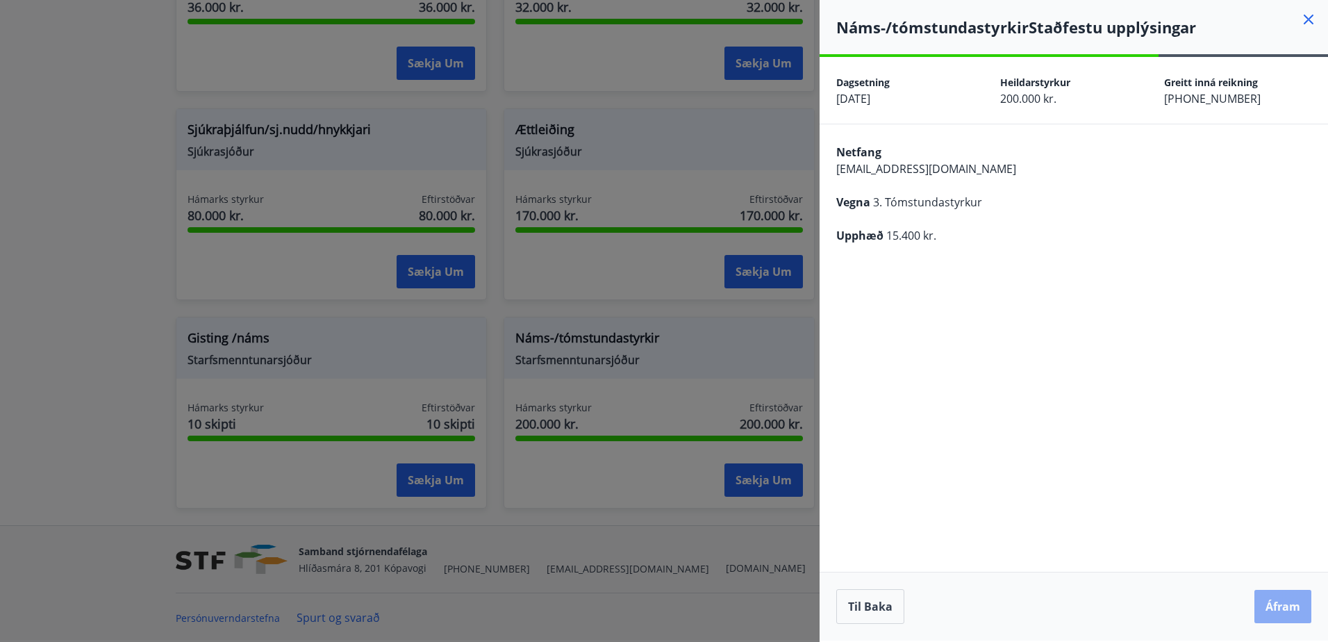
click at [1289, 606] on button "Áfram" at bounding box center [1283, 606] width 57 height 33
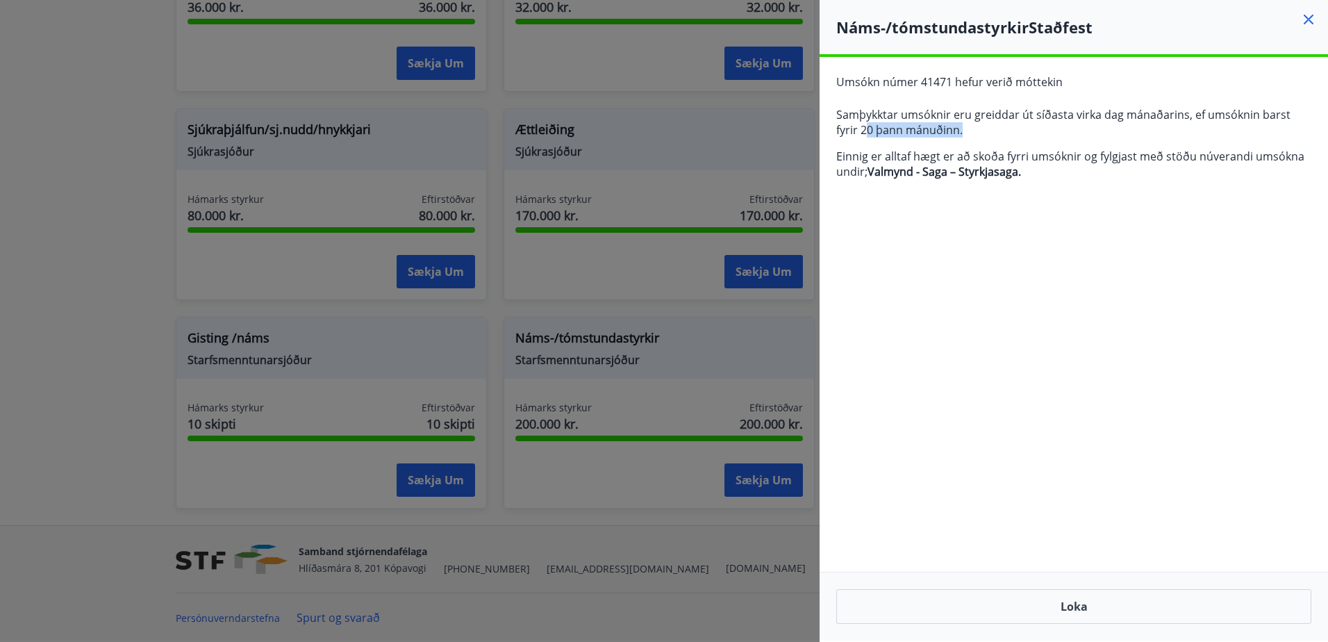
drag, startPoint x: 840, startPoint y: 131, endPoint x: 949, endPoint y: 131, distance: 109.1
click at [949, 131] on p "Samþykktar umsóknir eru greiddar út síðasta virka dag mánaðarins, ef umsóknin b…" at bounding box center [1073, 122] width 475 height 31
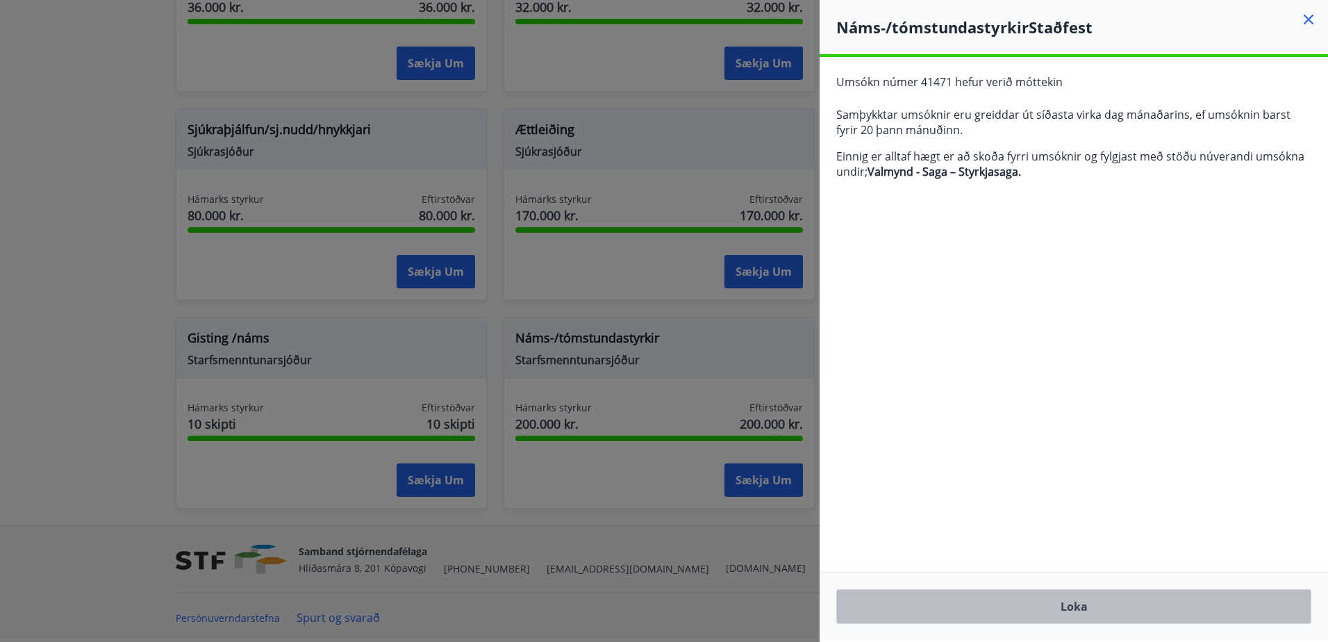
click at [1085, 609] on button "Loka" at bounding box center [1073, 606] width 475 height 35
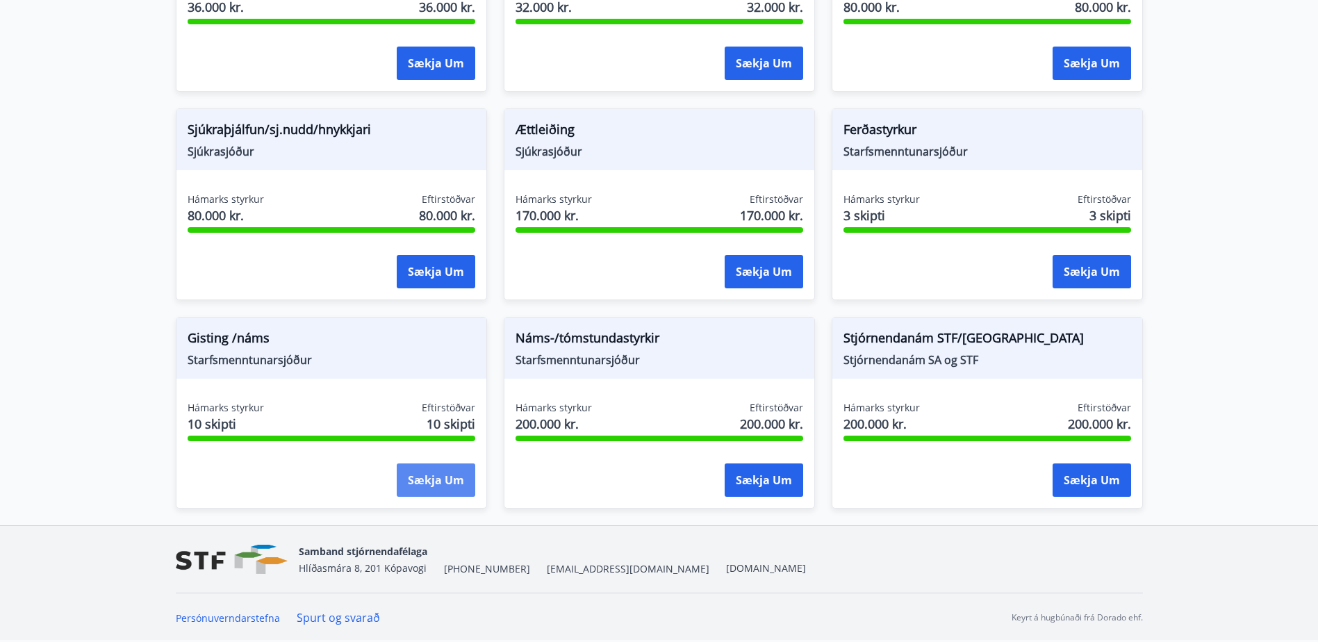
click at [427, 487] on button "Sækja um" at bounding box center [436, 479] width 79 height 33
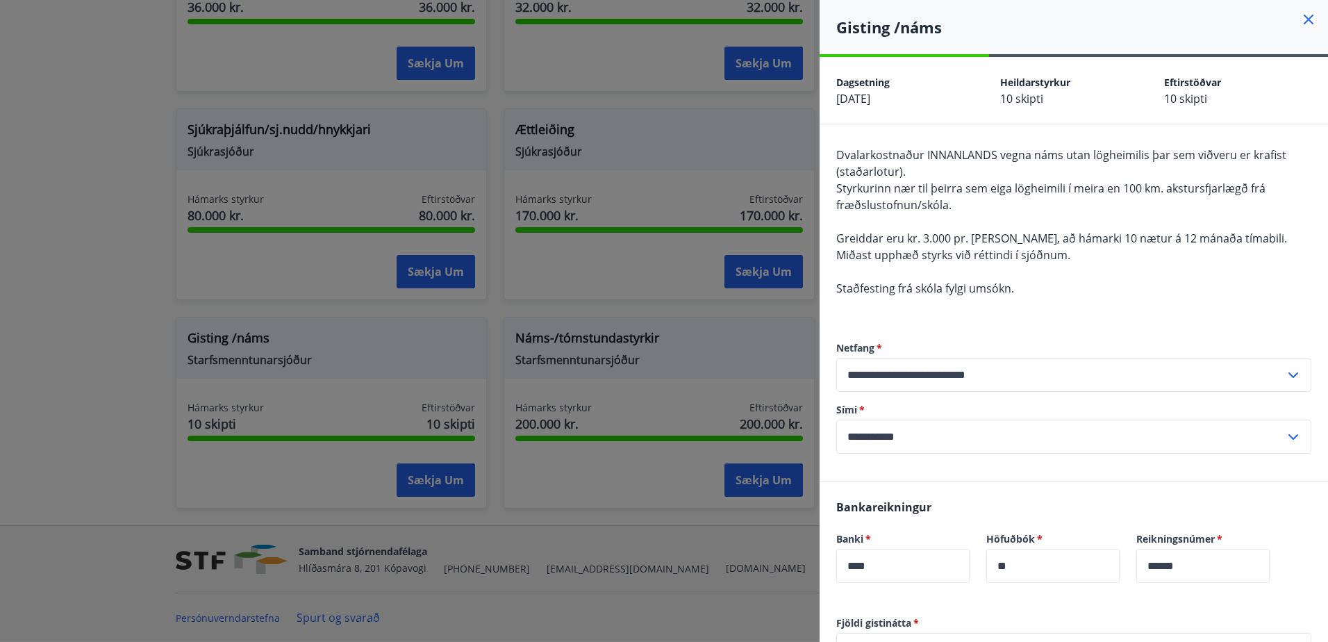
click at [1304, 19] on icon at bounding box center [1309, 20] width 10 height 10
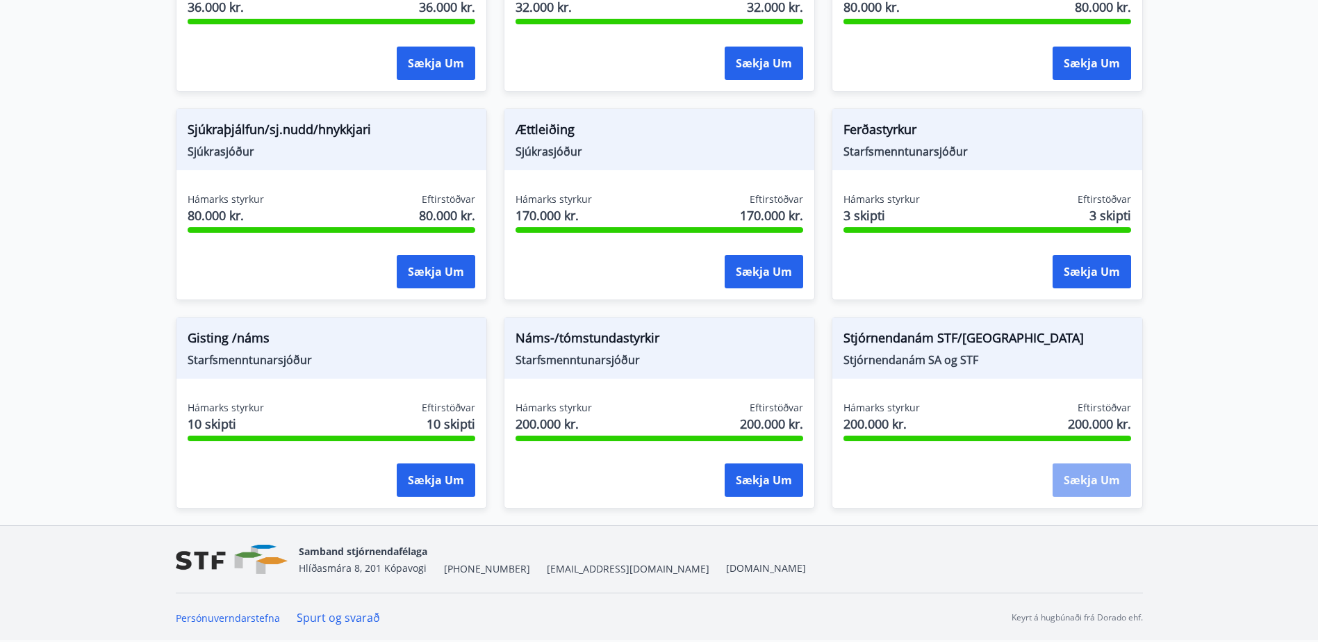
click at [1085, 486] on button "Sækja um" at bounding box center [1092, 479] width 79 height 33
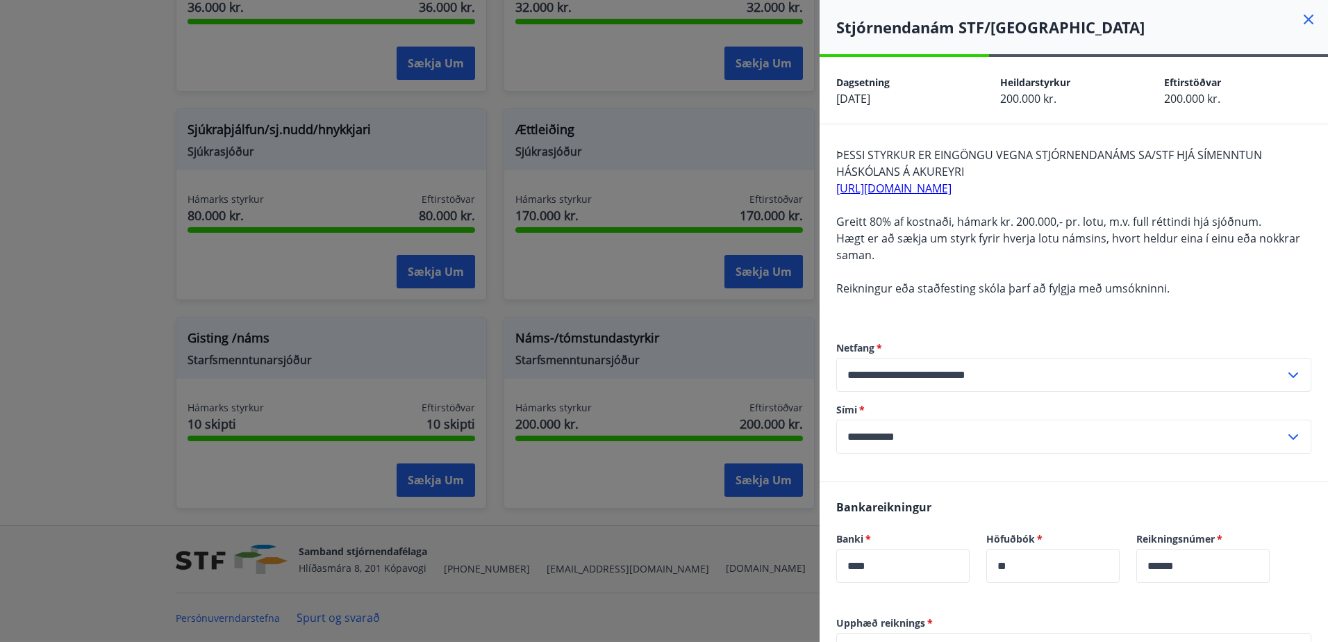
click at [1301, 16] on icon at bounding box center [1309, 19] width 17 height 17
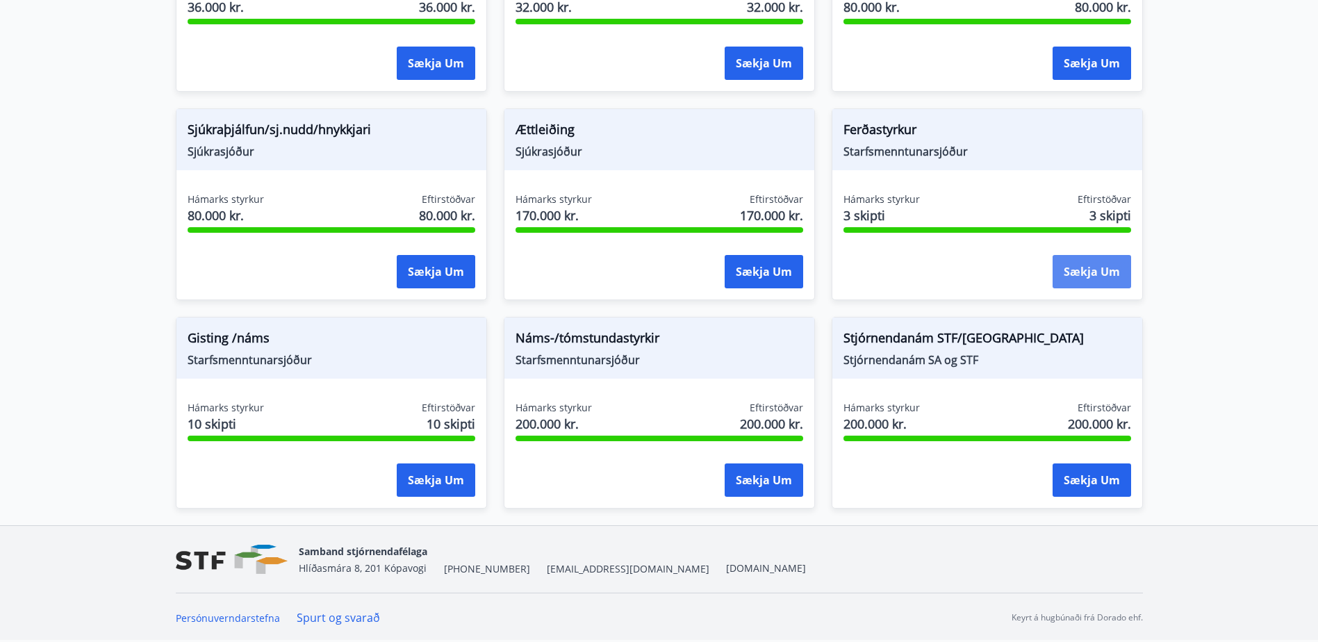
click at [1077, 270] on button "Sækja um" at bounding box center [1092, 271] width 79 height 33
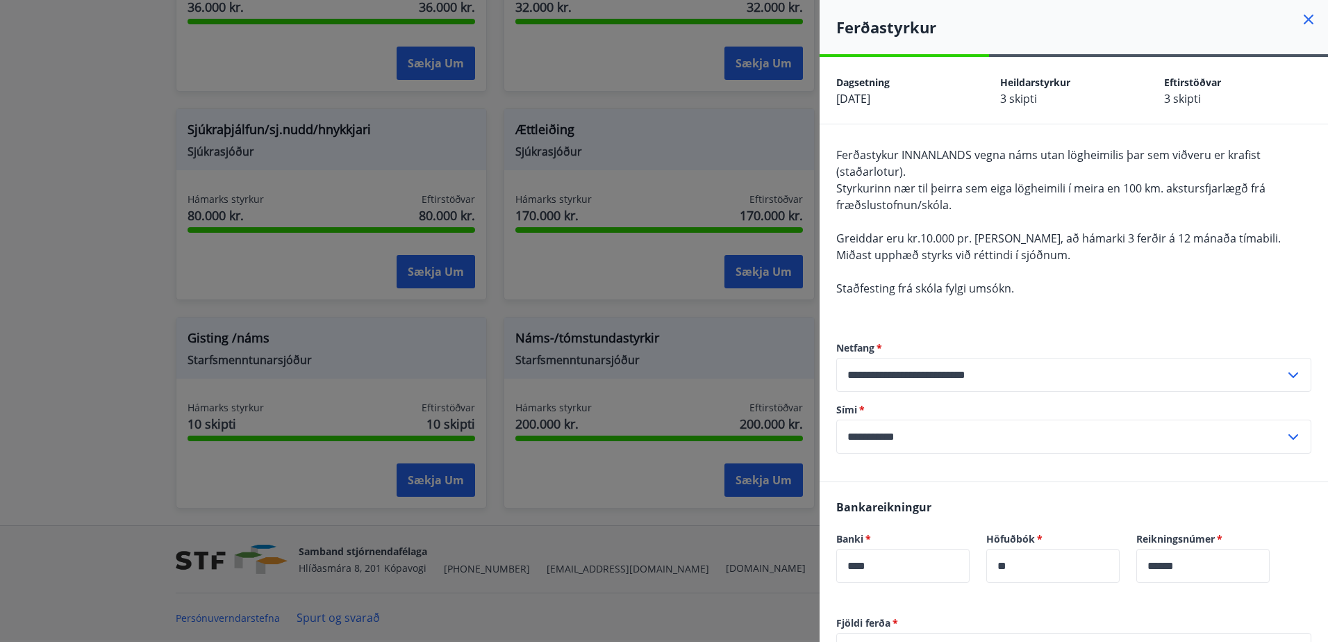
click at [1301, 21] on icon at bounding box center [1309, 19] width 17 height 17
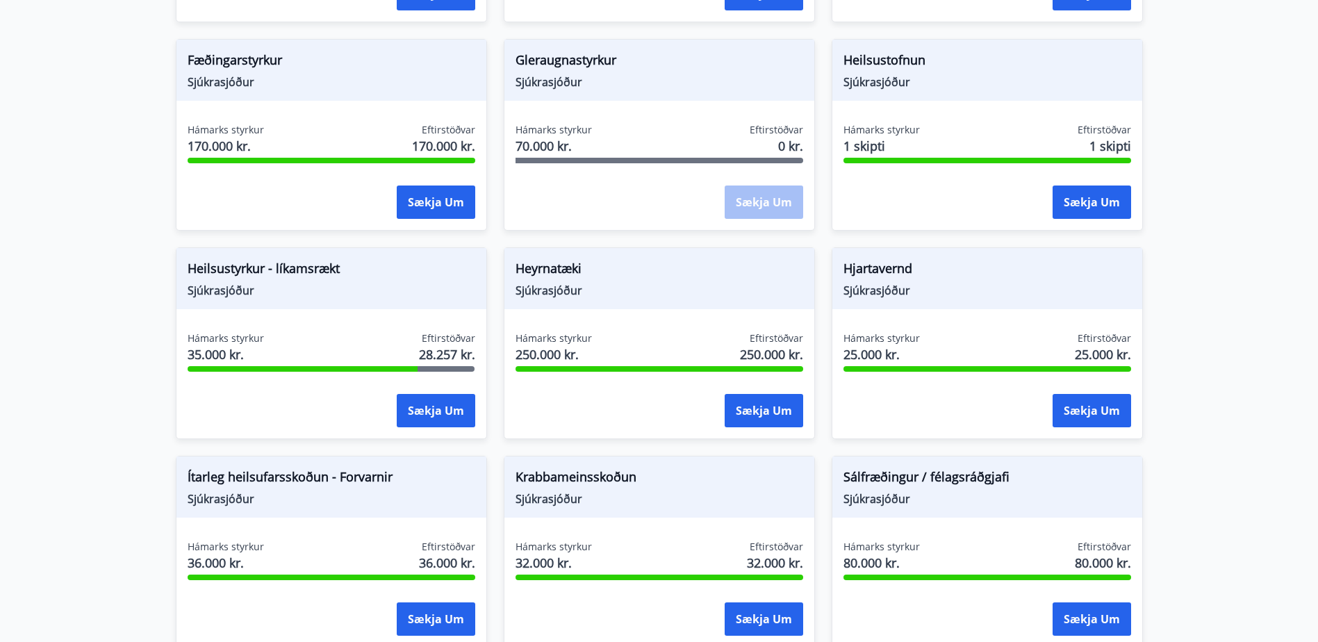
scroll to position [467, 0]
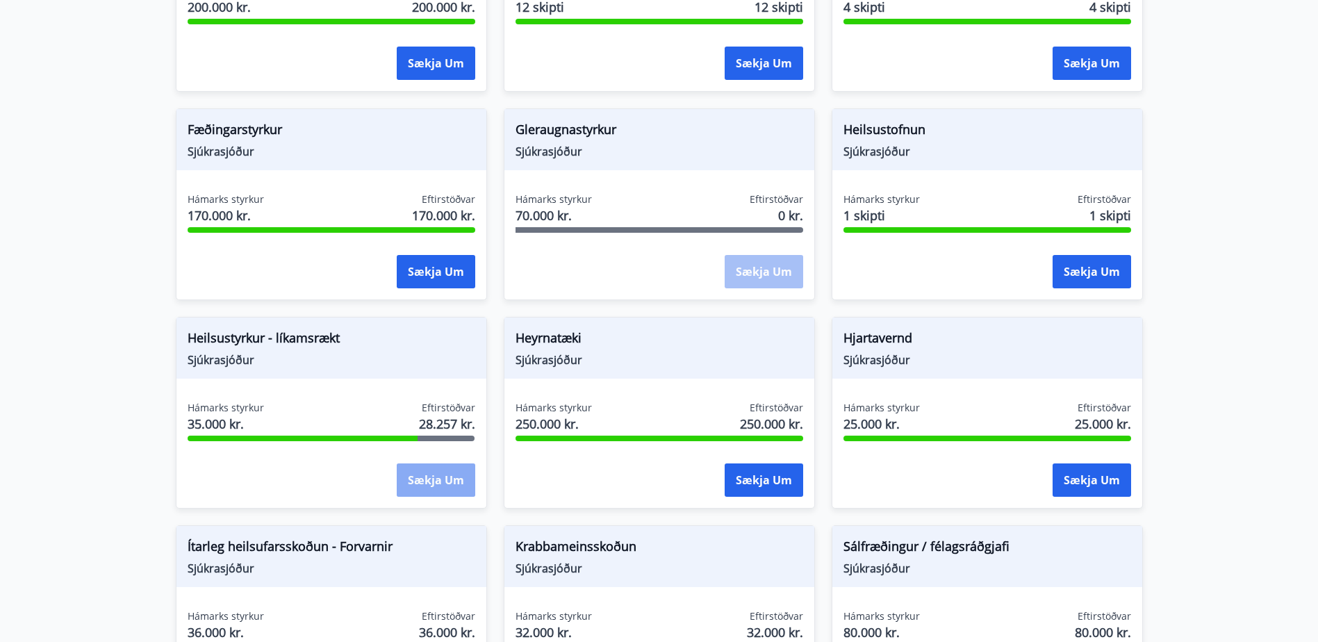
click at [425, 478] on button "Sækja um" at bounding box center [436, 479] width 79 height 33
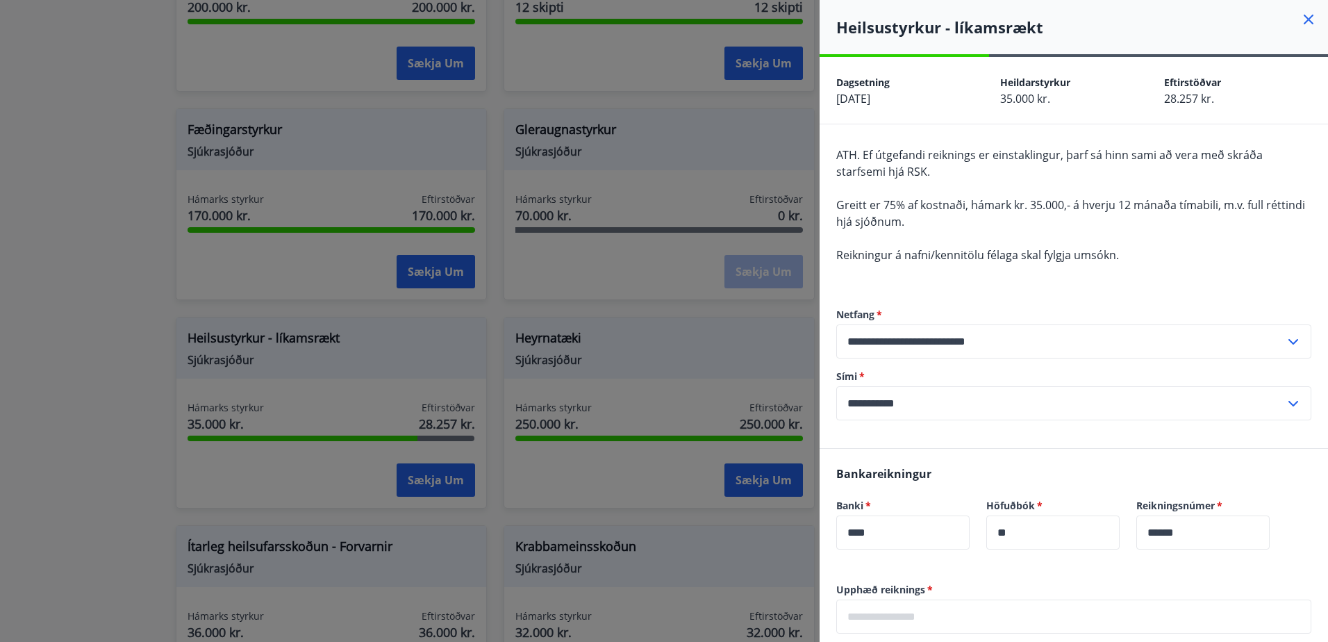
click at [1308, 19] on icon at bounding box center [1309, 20] width 2 height 2
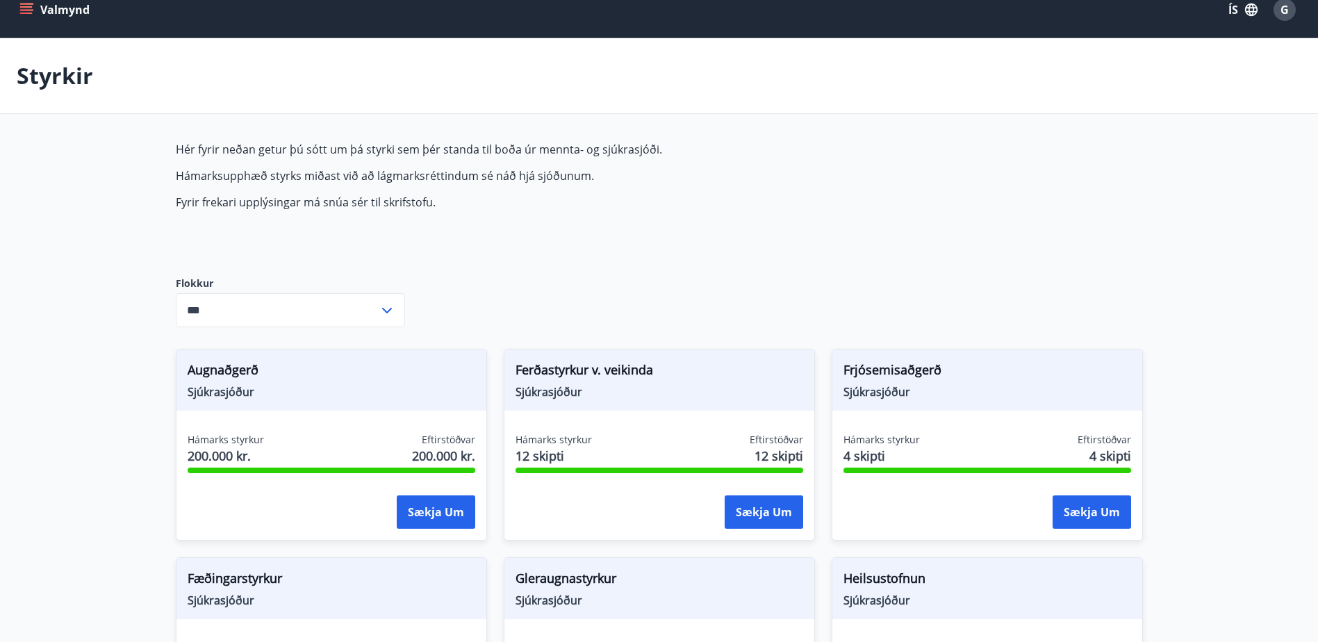
scroll to position [0, 0]
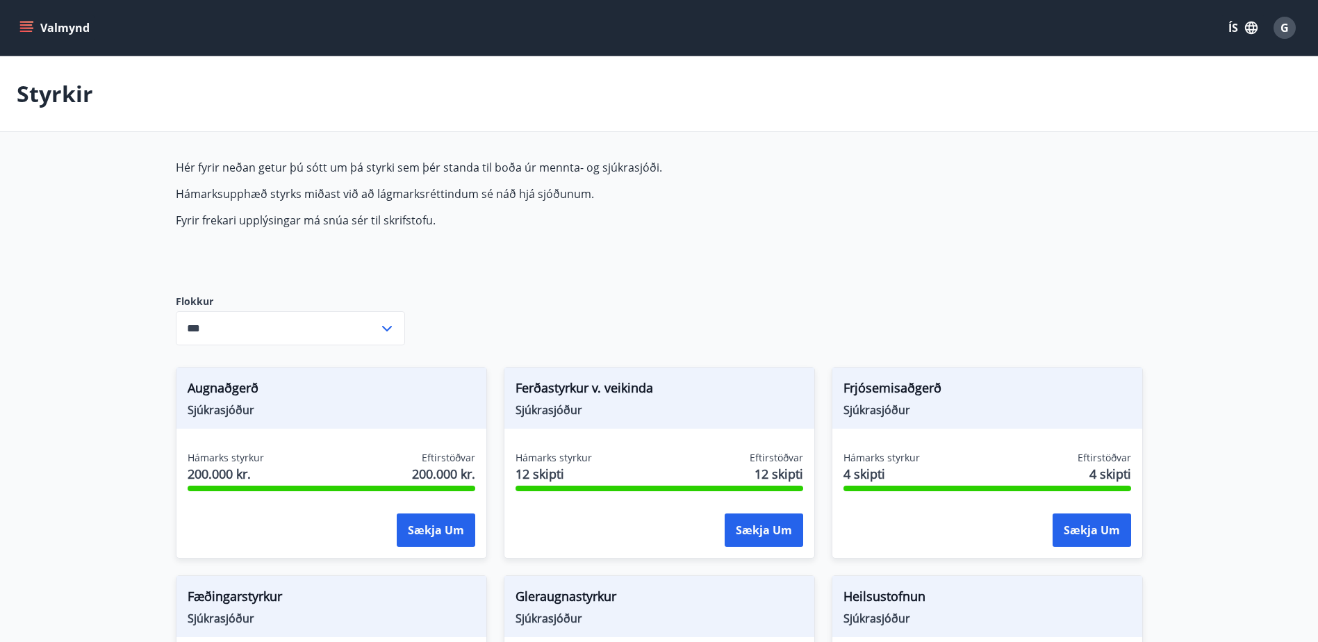
click at [22, 28] on icon "menu" at bounding box center [27, 27] width 15 height 1
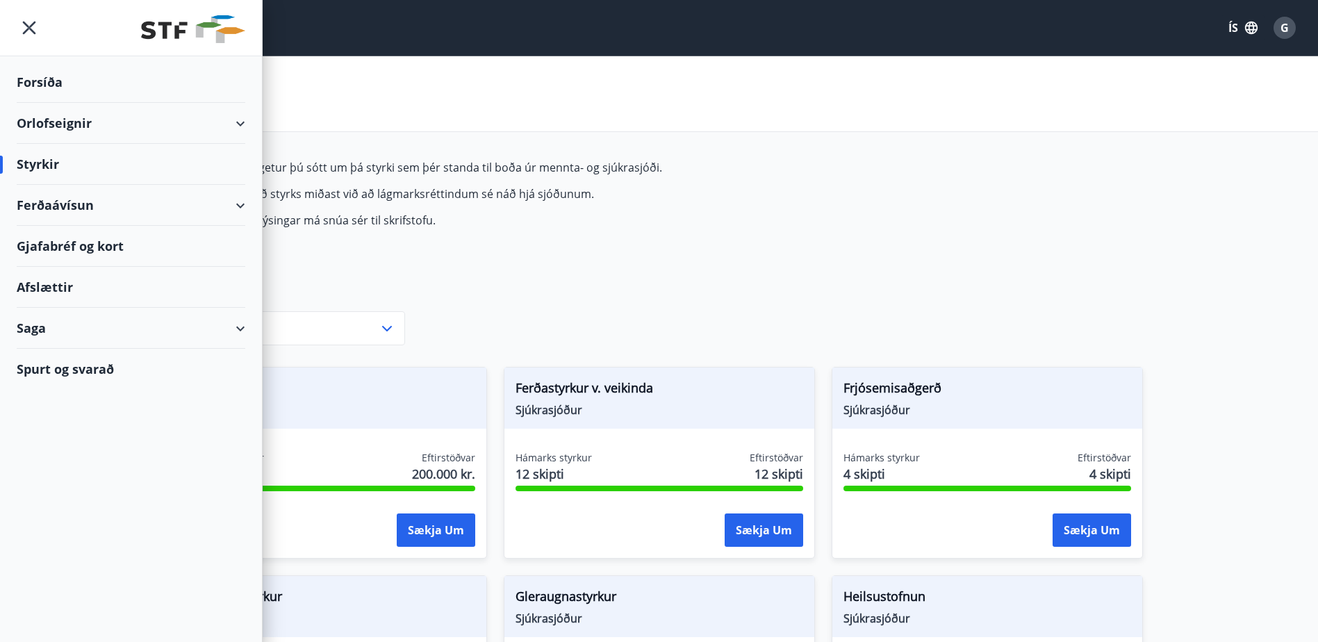
click at [246, 118] on icon at bounding box center [240, 123] width 17 height 17
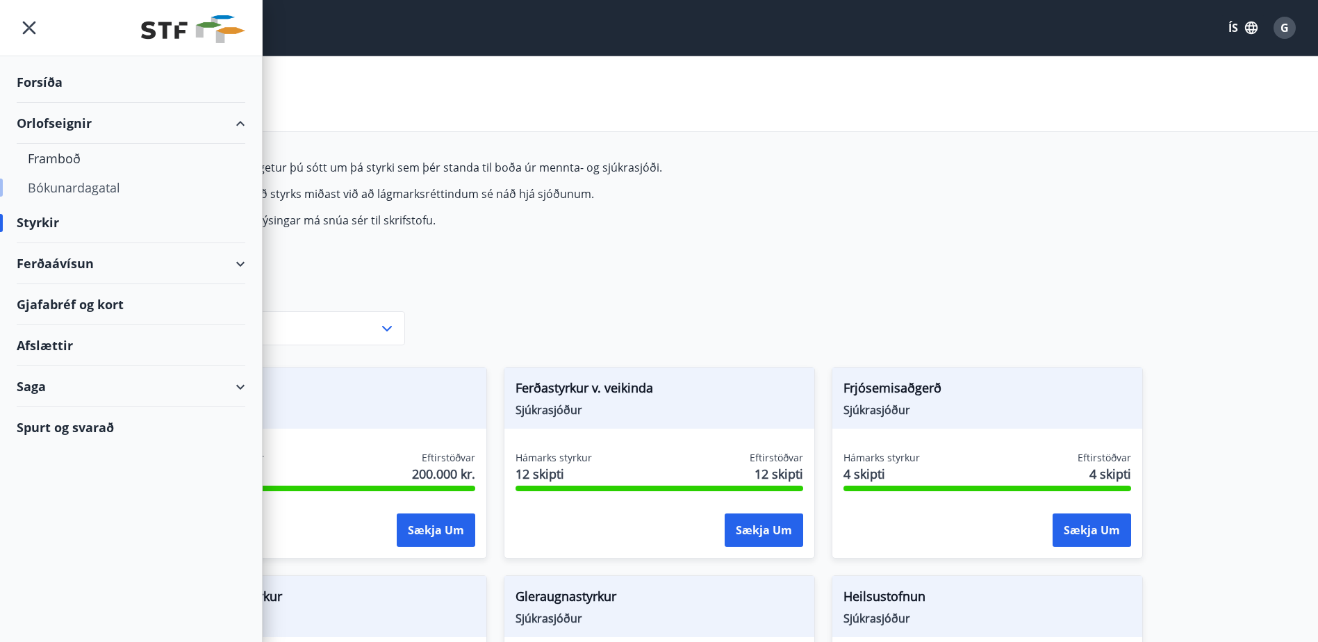
click at [81, 192] on div "Bókunardagatal" at bounding box center [131, 187] width 206 height 29
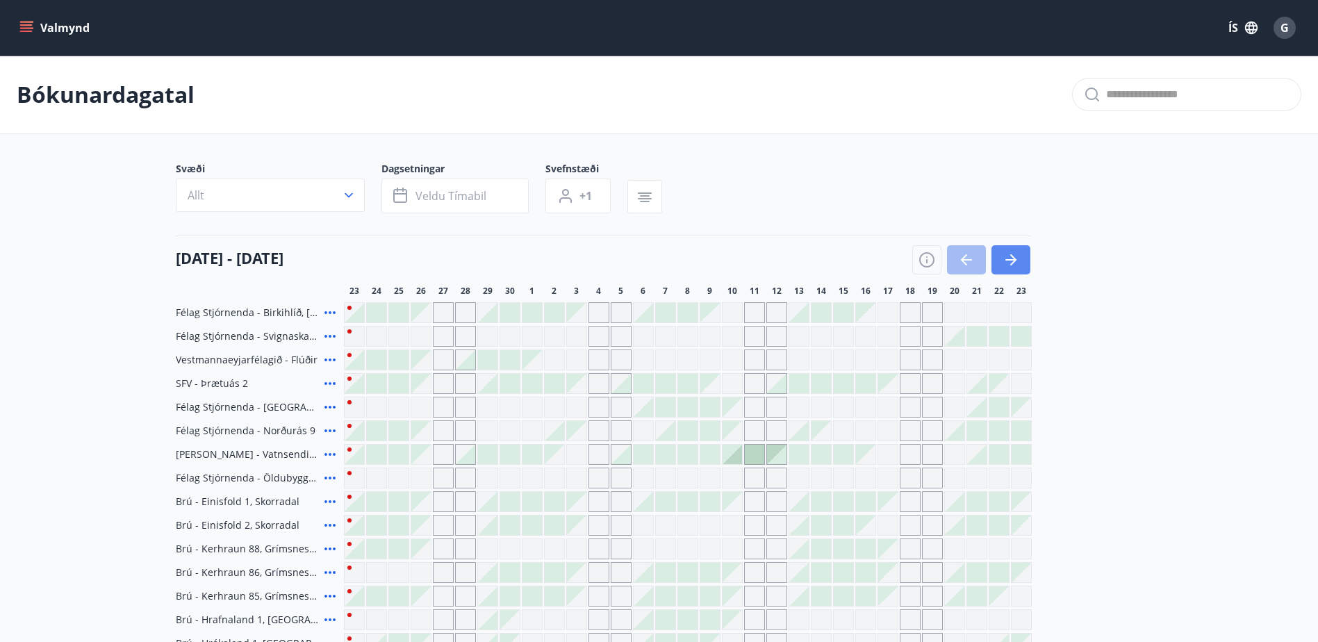
click at [1009, 257] on icon "button" at bounding box center [1011, 260] width 17 height 17
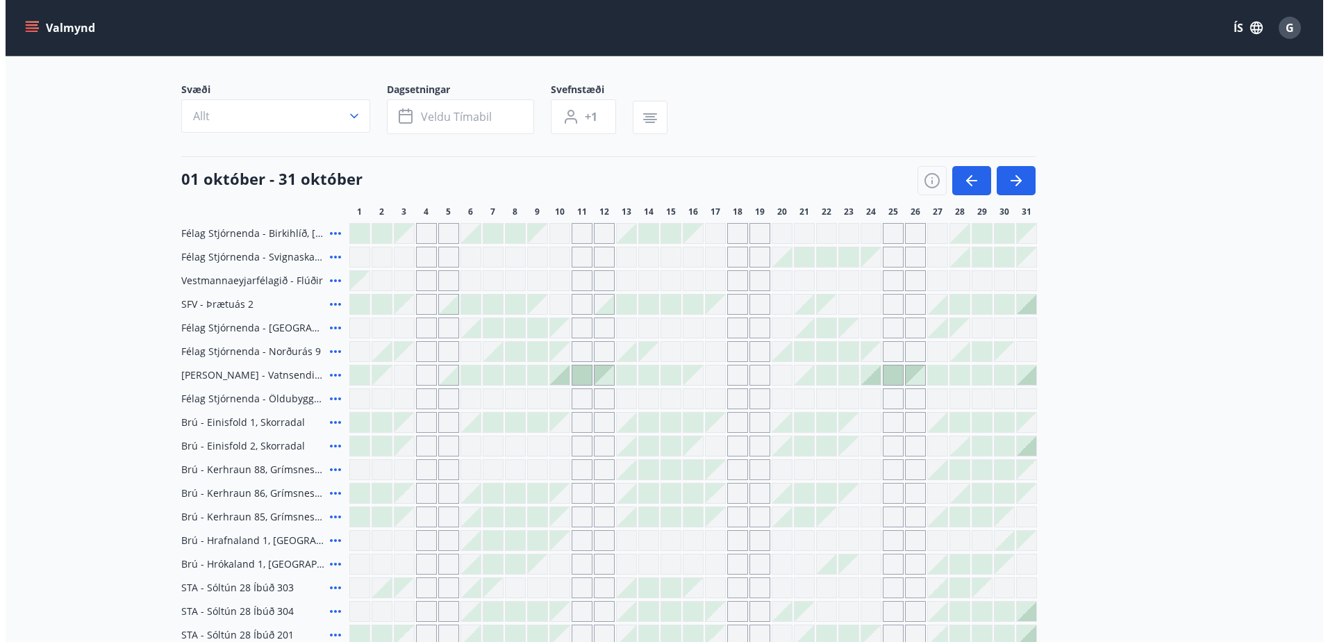
scroll to position [69, 0]
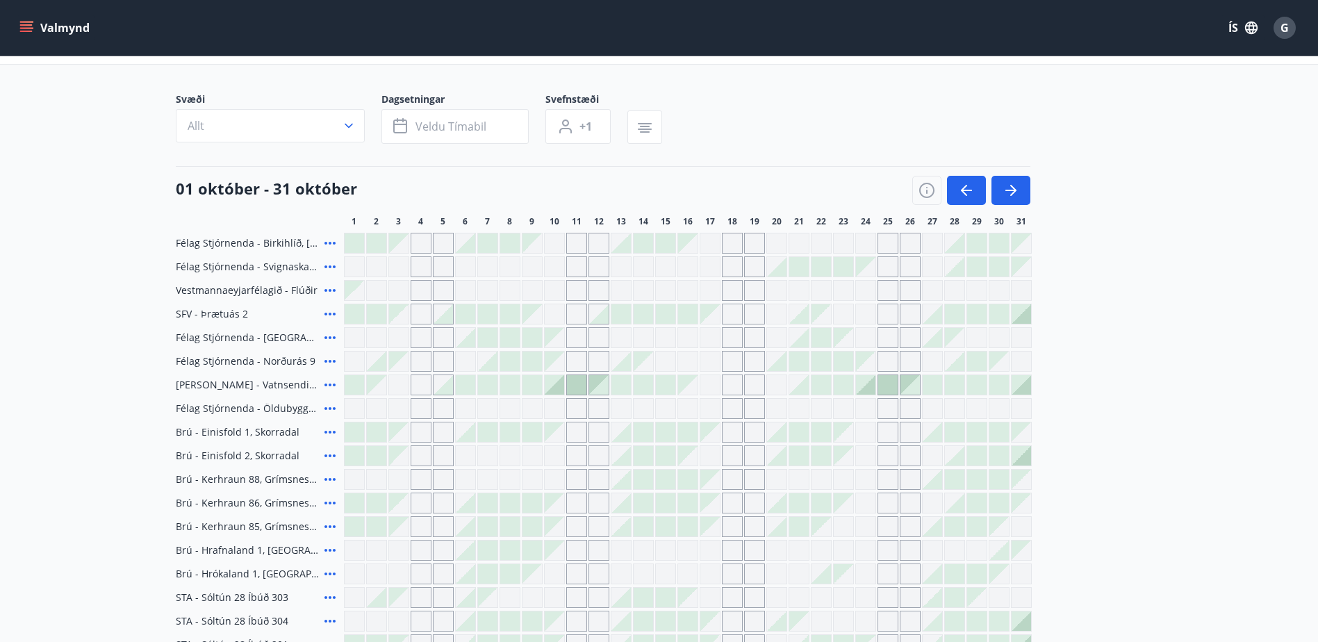
click at [325, 313] on icon at bounding box center [330, 314] width 17 height 17
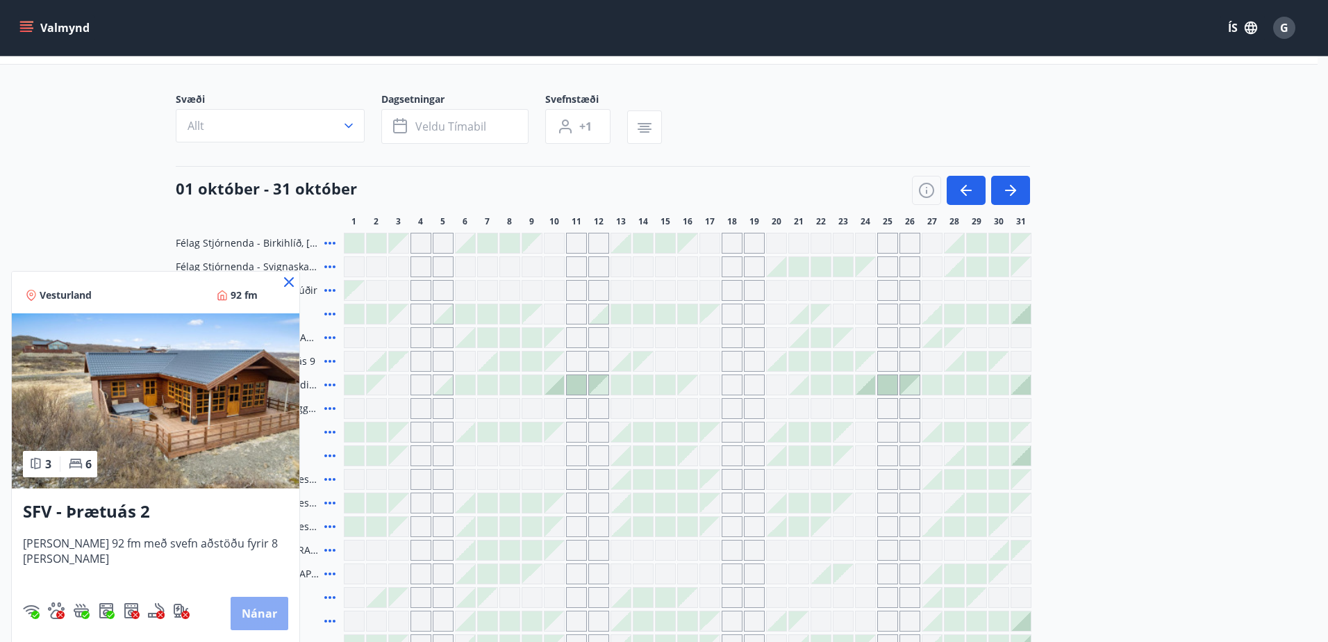
click at [244, 608] on button "Nánar" at bounding box center [260, 613] width 58 height 33
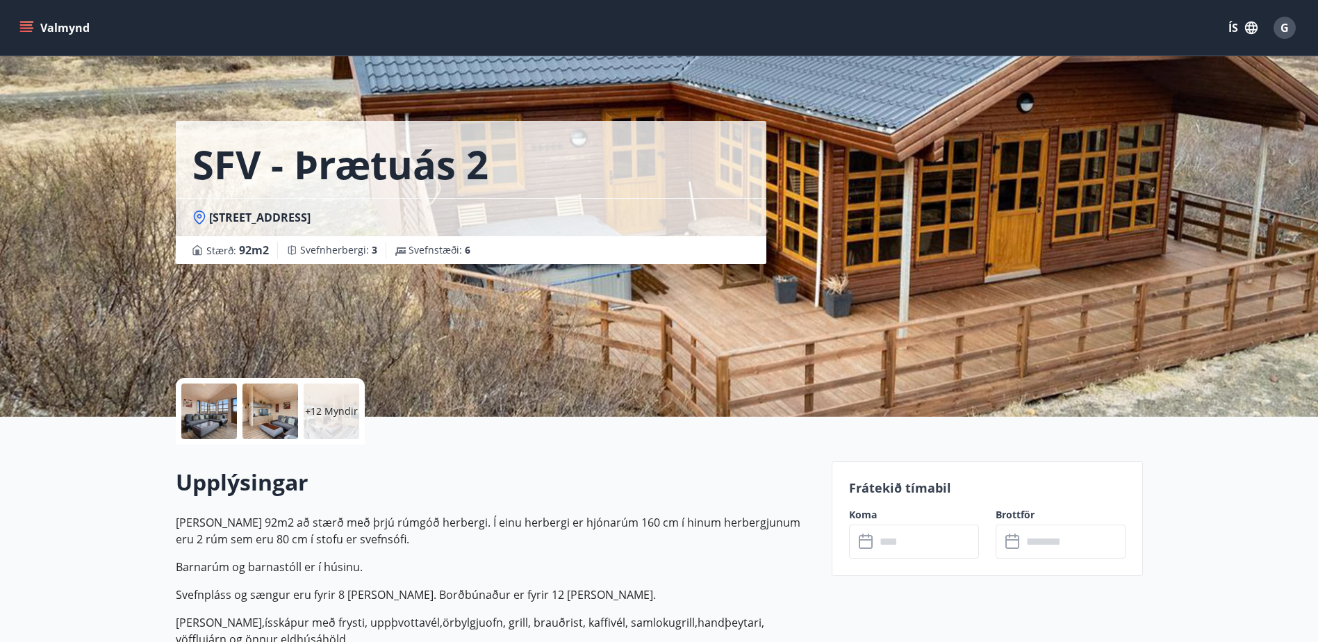
click at [217, 413] on div at bounding box center [209, 412] width 56 height 56
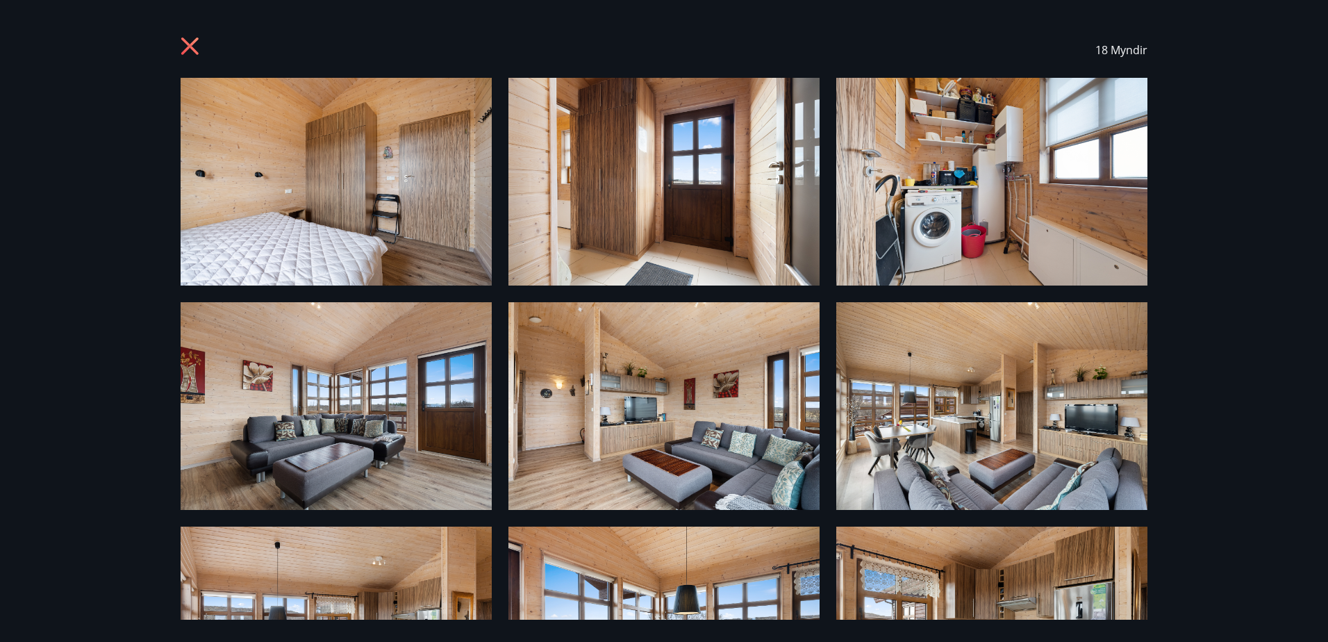
click at [196, 52] on icon at bounding box center [189, 46] width 17 height 17
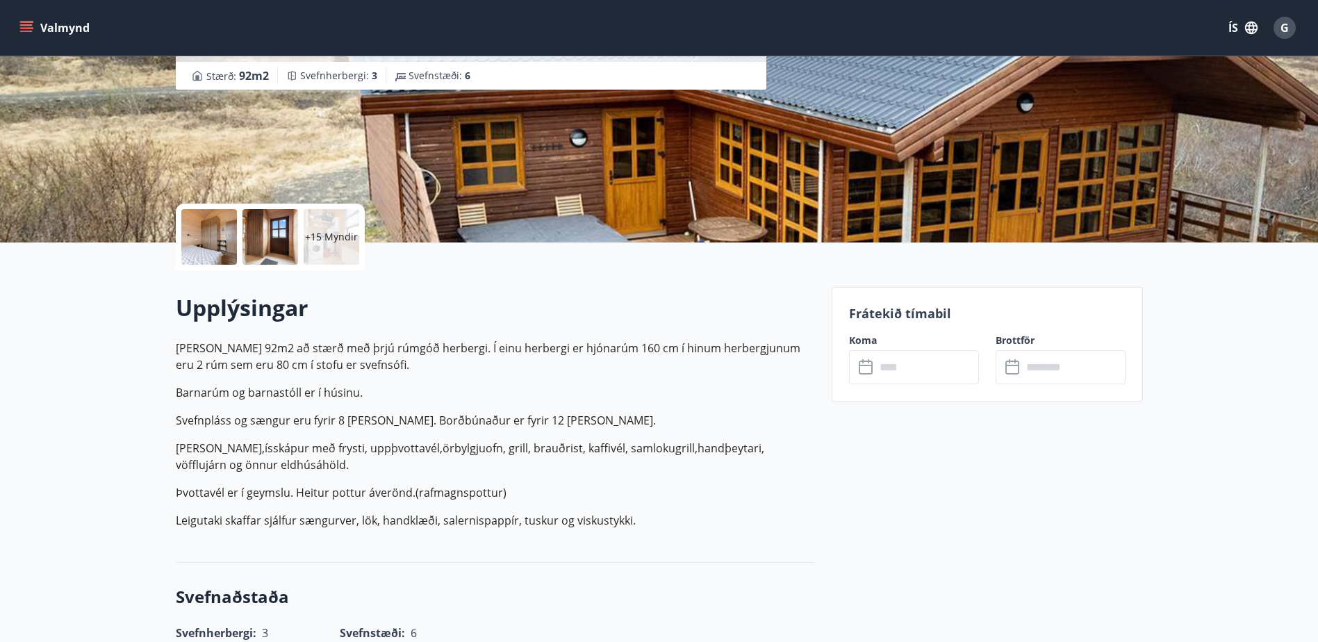
scroll to position [208, 0]
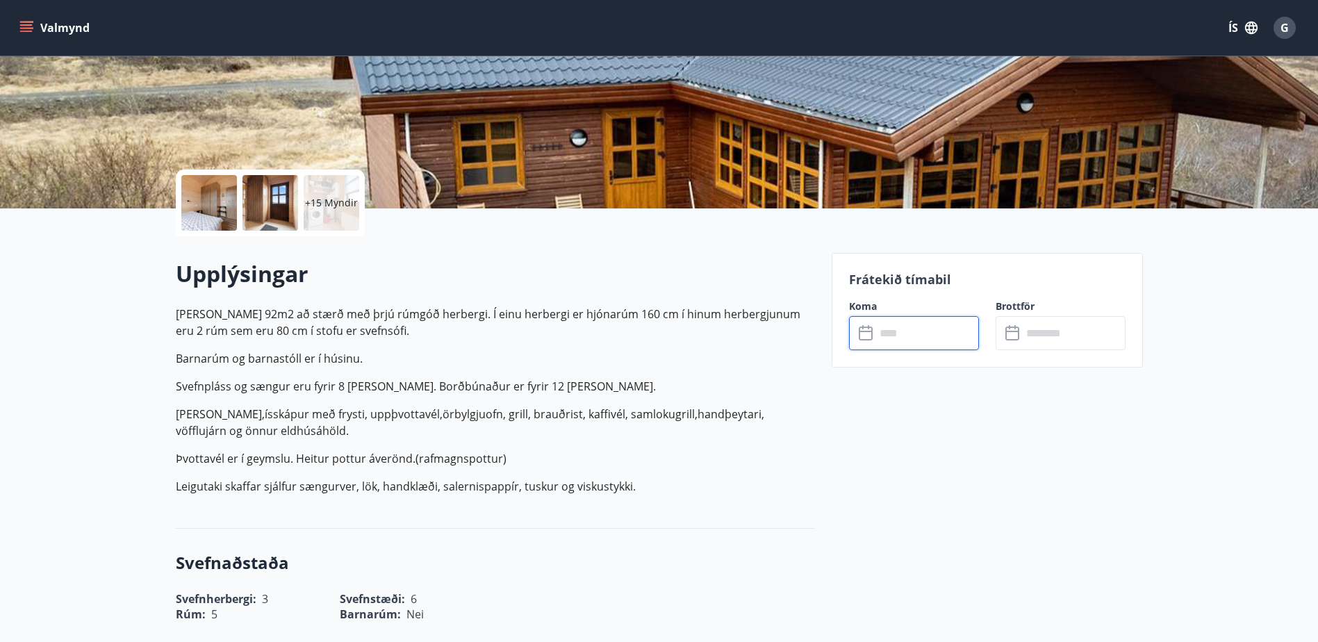
click at [893, 333] on input "text" at bounding box center [927, 333] width 104 height 34
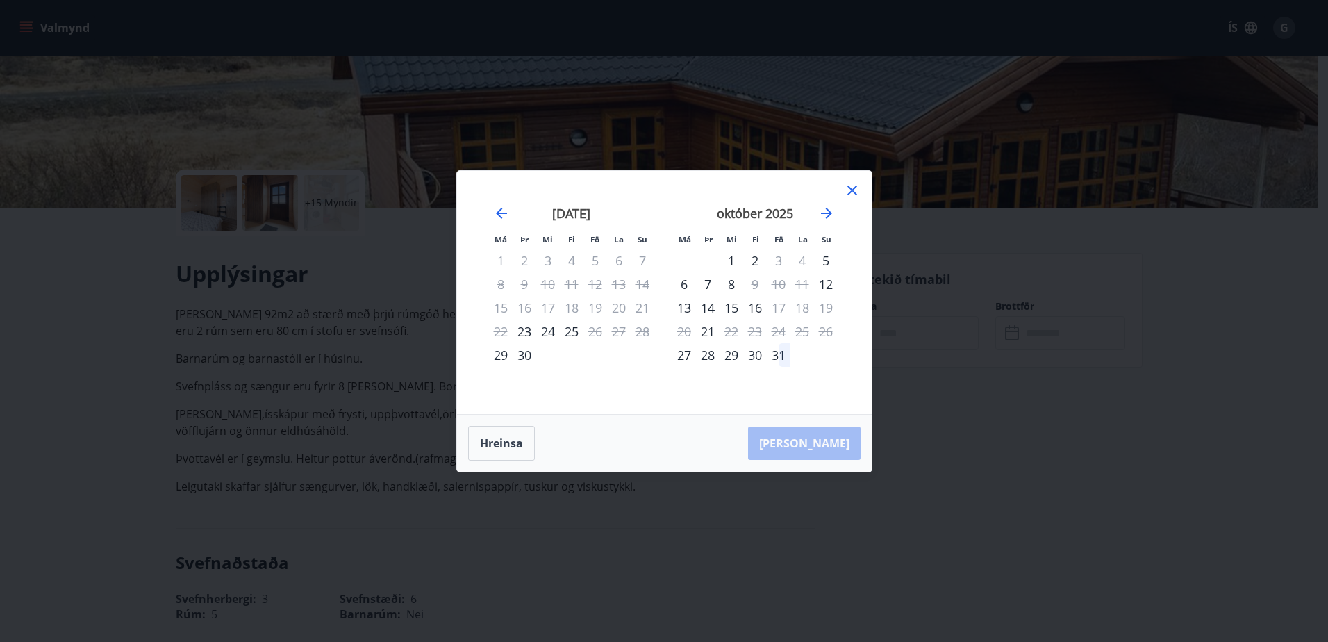
click at [777, 353] on div "31" at bounding box center [779, 355] width 24 height 24
click at [826, 208] on icon "Move forward to switch to the next month." at bounding box center [826, 213] width 11 height 11
click at [684, 283] on div "3" at bounding box center [685, 284] width 24 height 24
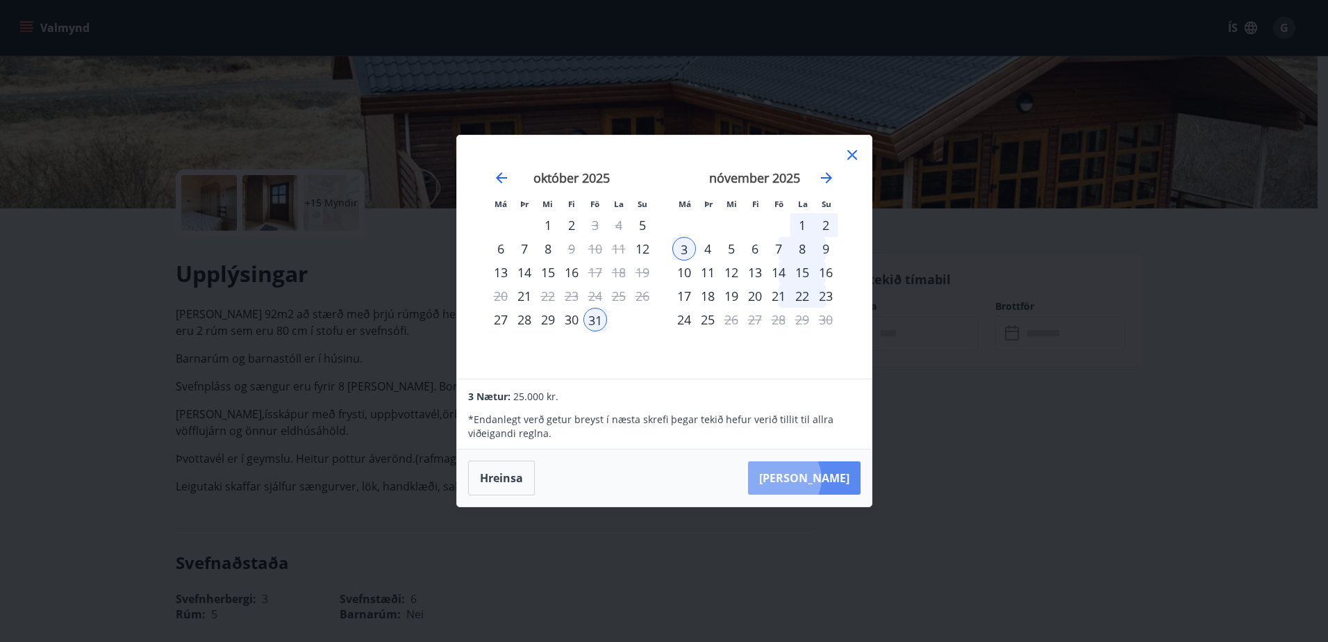
click at [825, 479] on button "[PERSON_NAME]" at bounding box center [804, 477] width 113 height 33
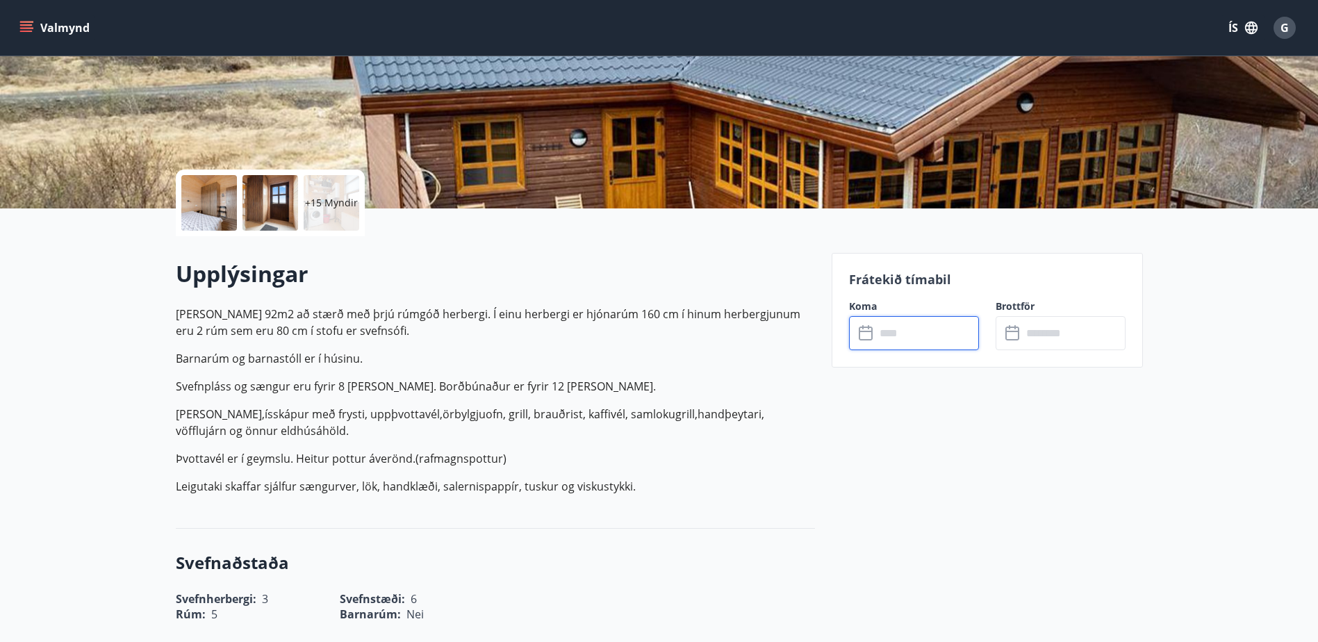
type input "******"
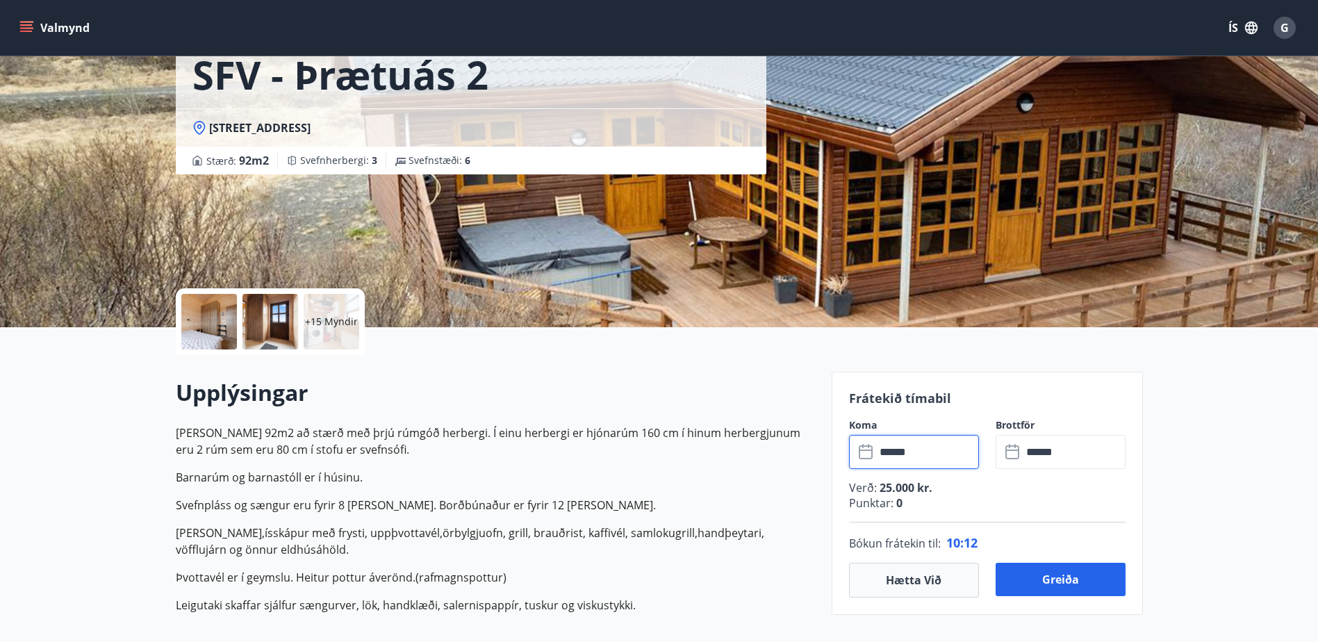
scroll to position [69, 0]
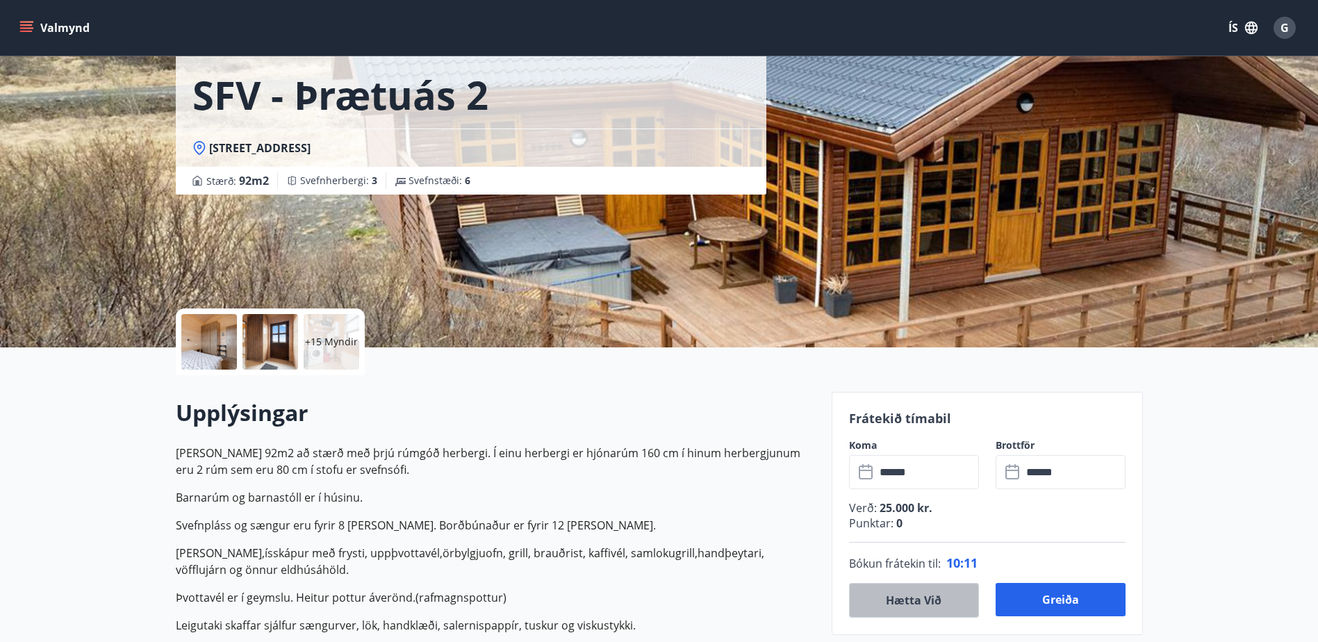
click at [924, 595] on button "Hætta við" at bounding box center [914, 600] width 130 height 35
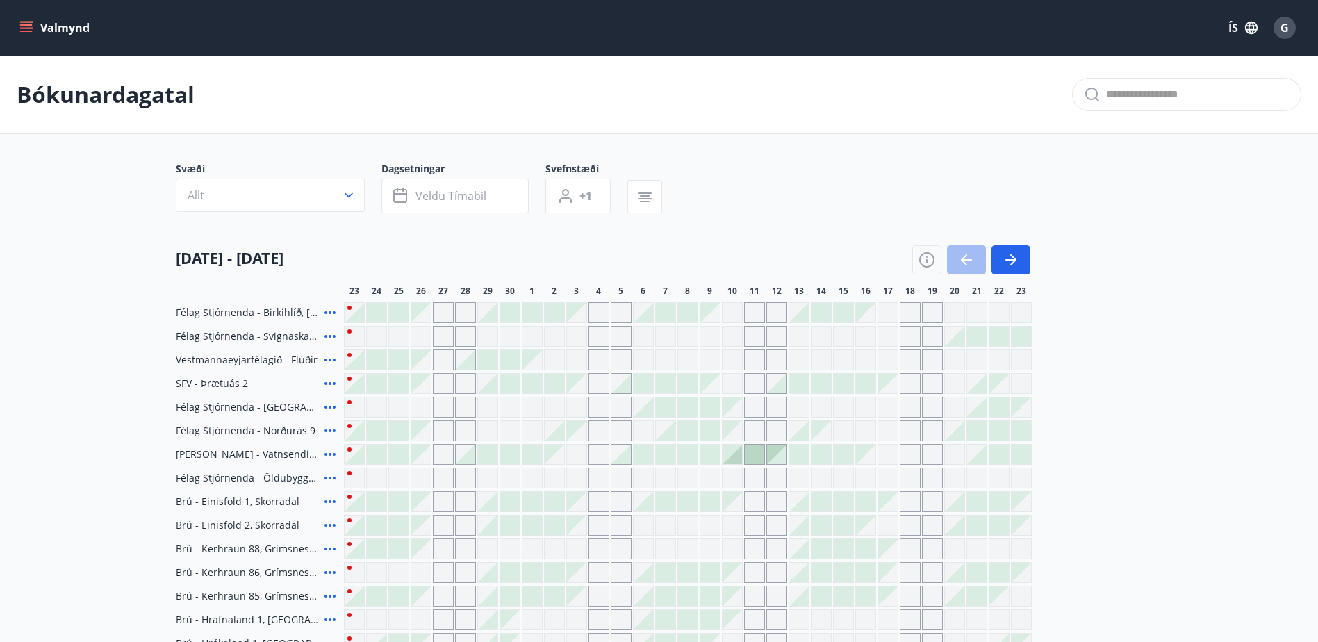
click at [329, 309] on icon at bounding box center [330, 312] width 17 height 17
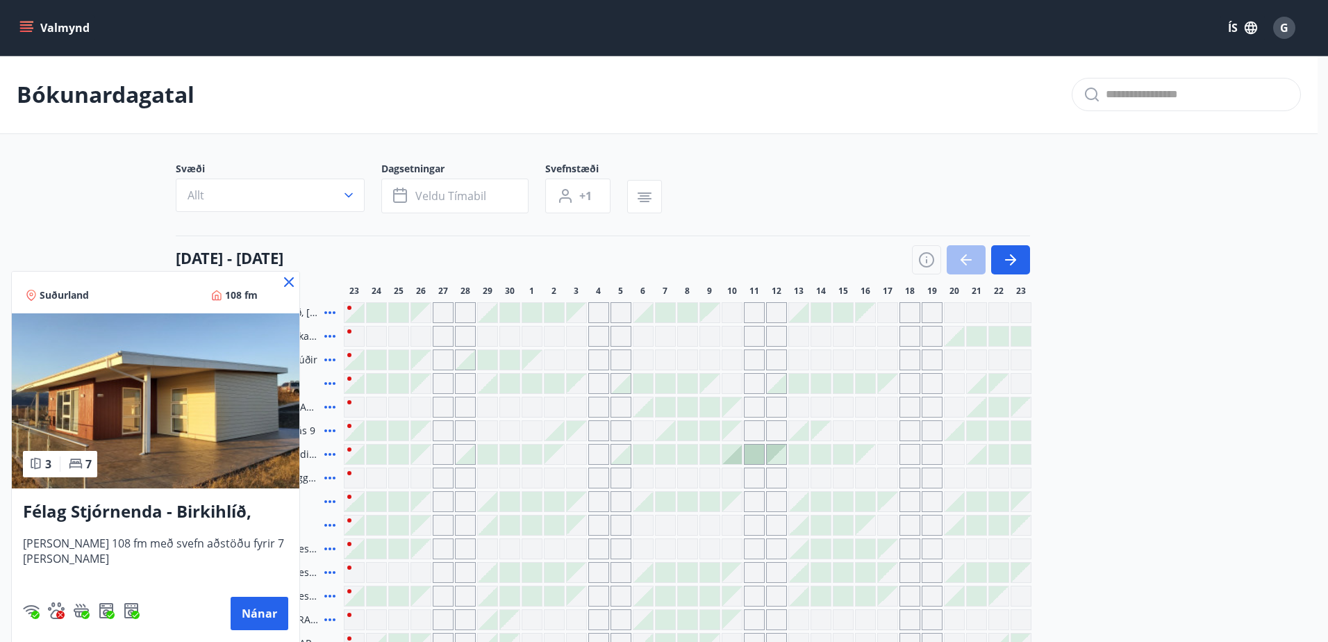
click at [288, 277] on icon at bounding box center [289, 282] width 17 height 17
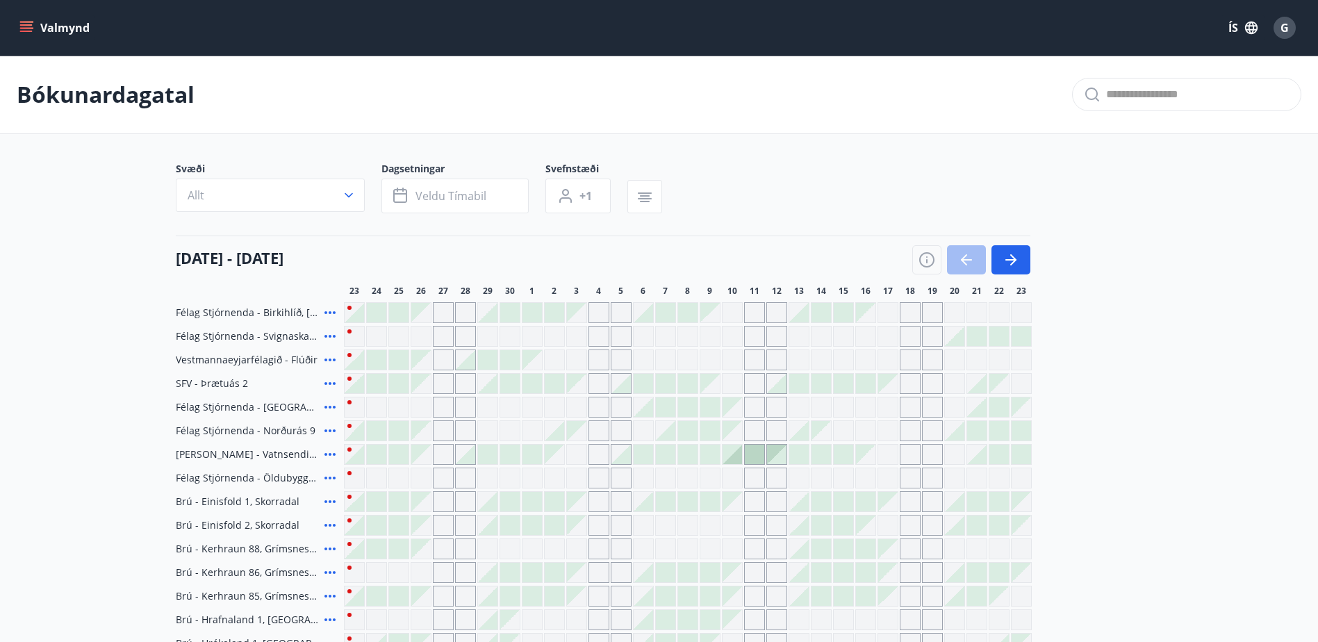
click at [329, 358] on icon at bounding box center [330, 360] width 17 height 17
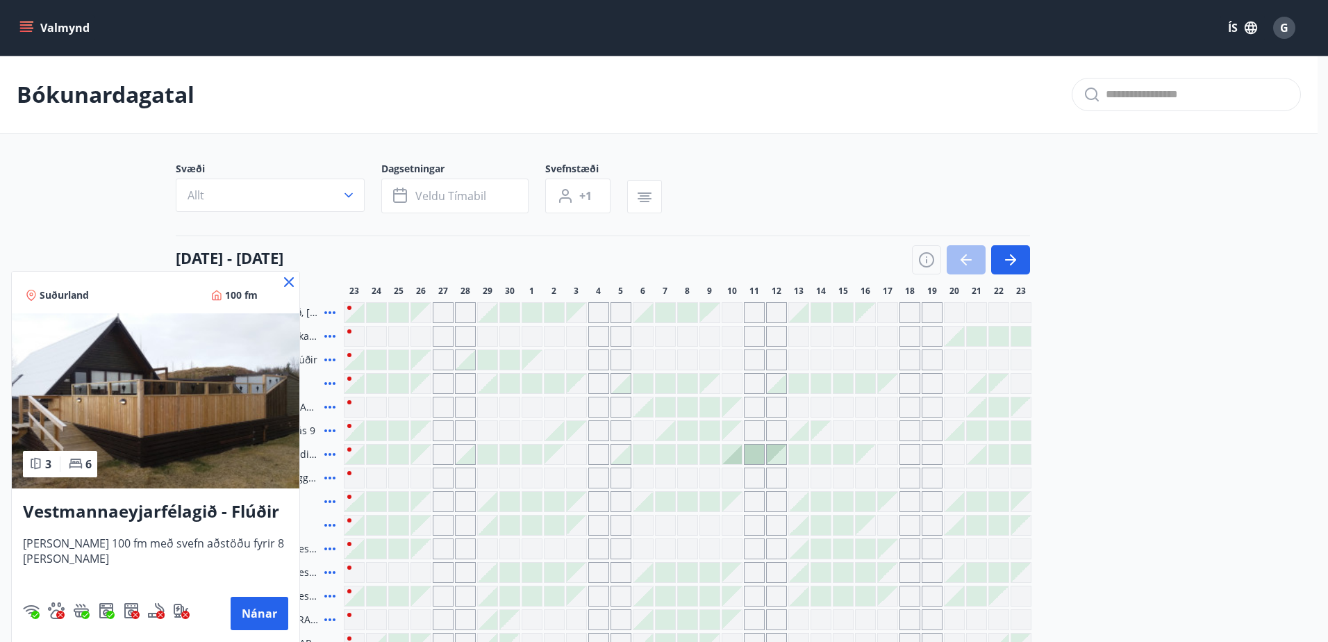
click at [292, 279] on icon at bounding box center [289, 282] width 10 height 10
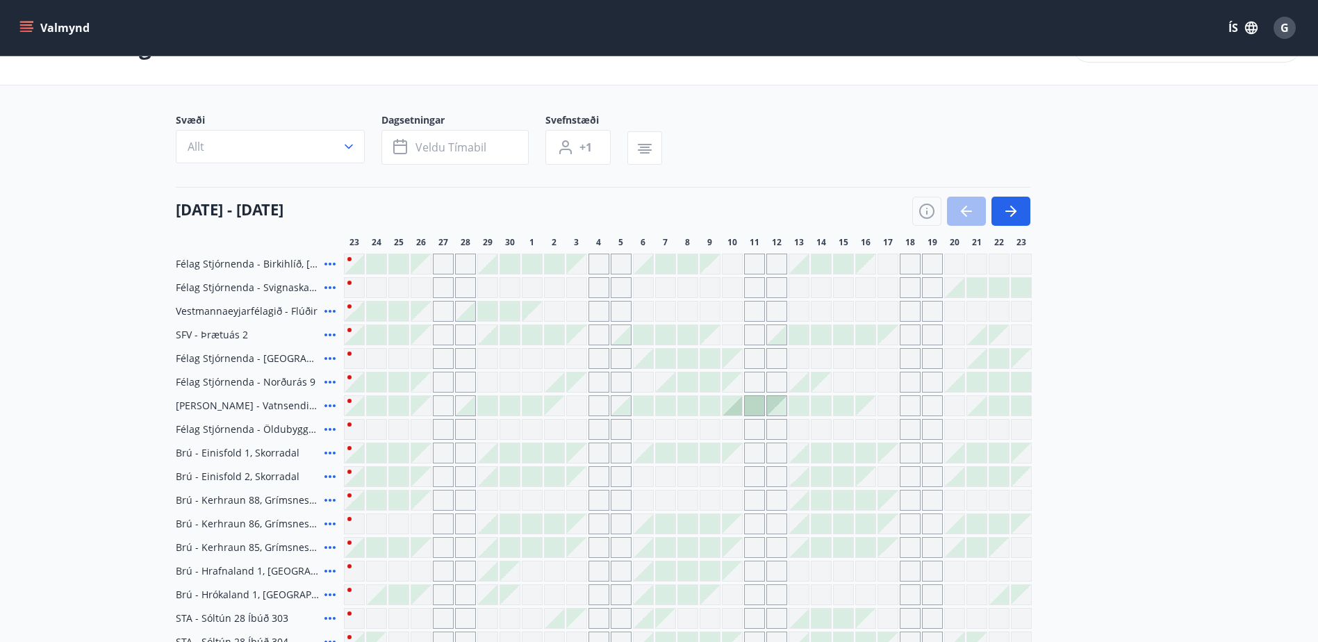
scroll to position [69, 0]
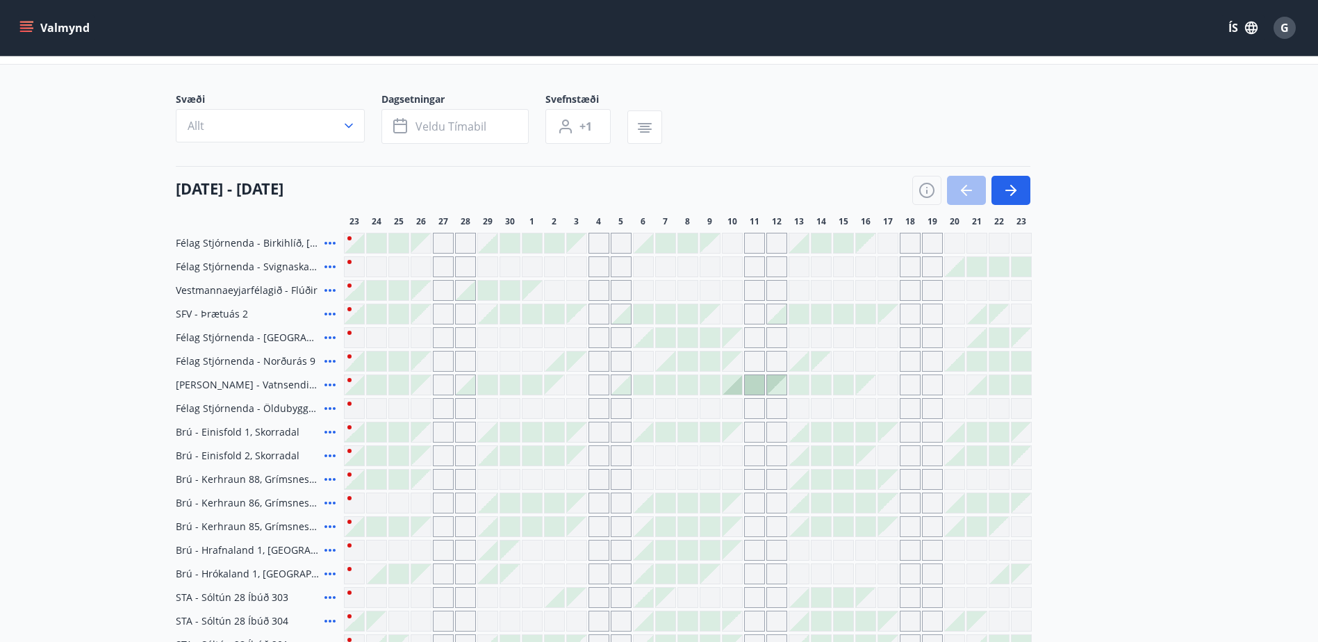
click at [333, 430] on icon at bounding box center [330, 432] width 17 height 17
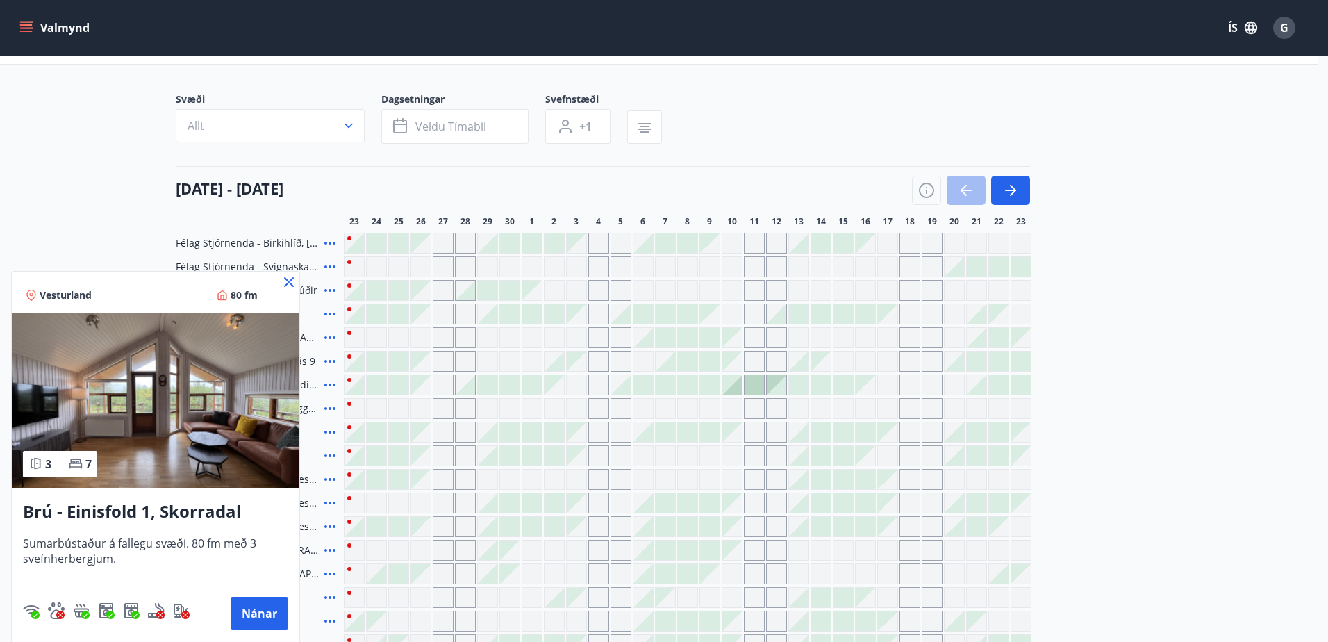
click at [286, 283] on icon at bounding box center [289, 282] width 17 height 17
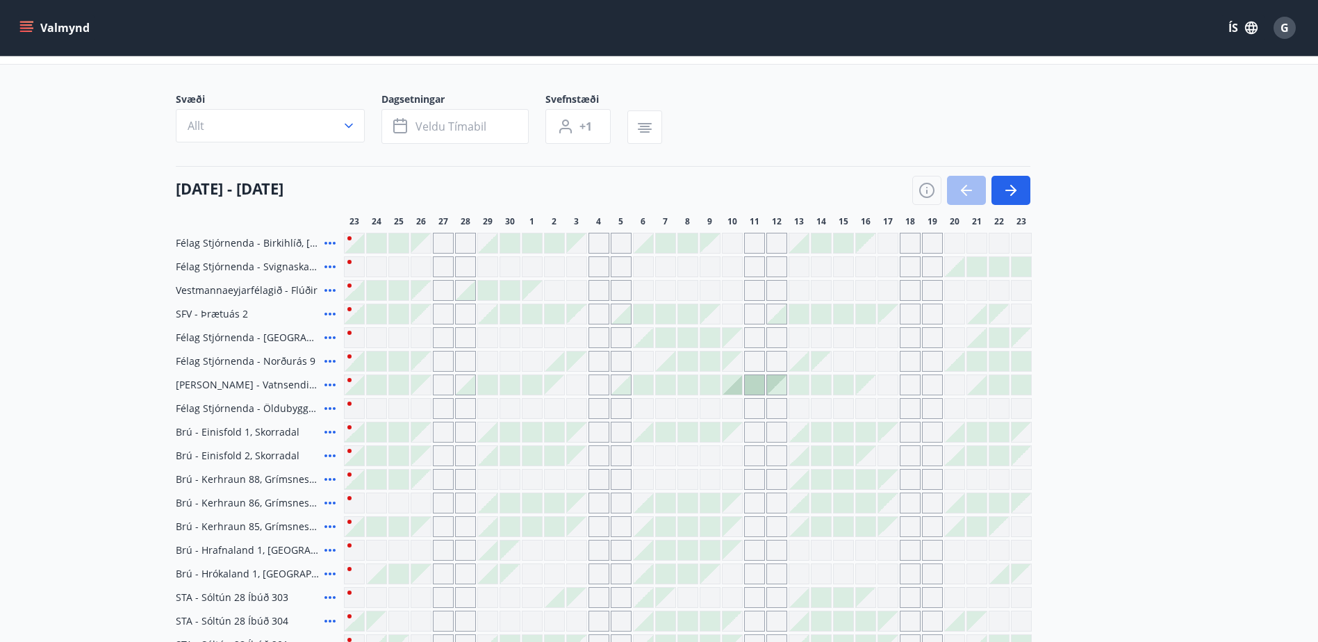
click at [328, 242] on icon at bounding box center [330, 243] width 17 height 17
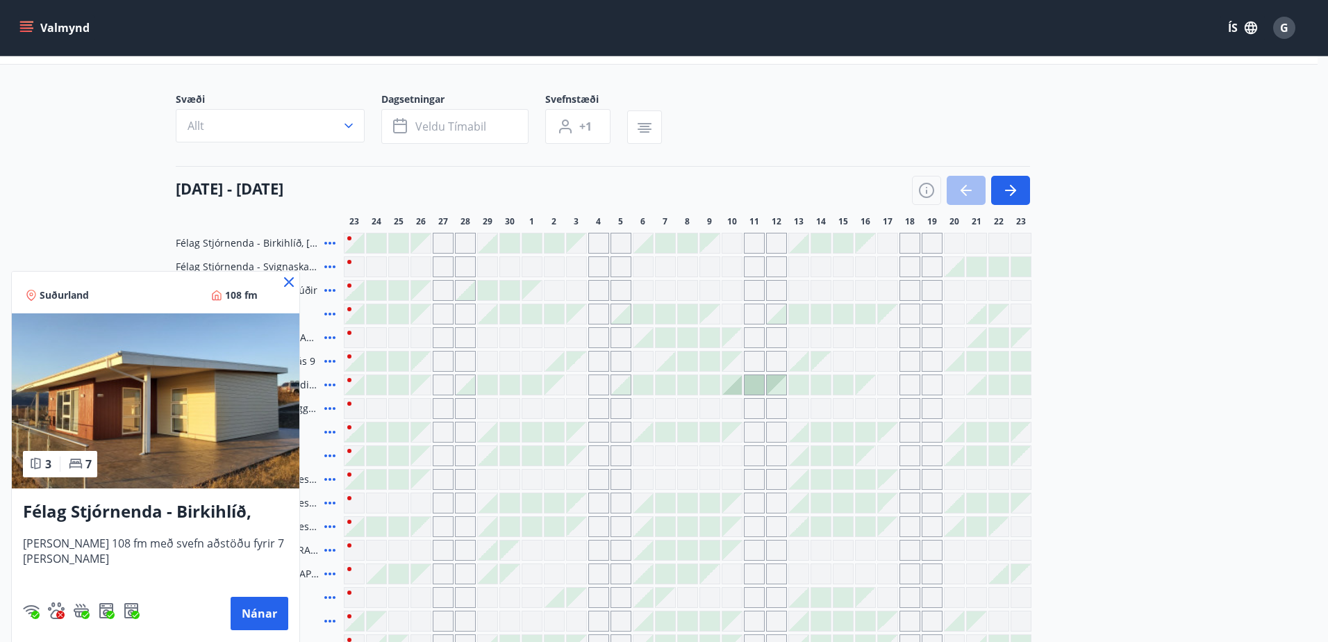
click at [285, 281] on icon at bounding box center [289, 282] width 17 height 17
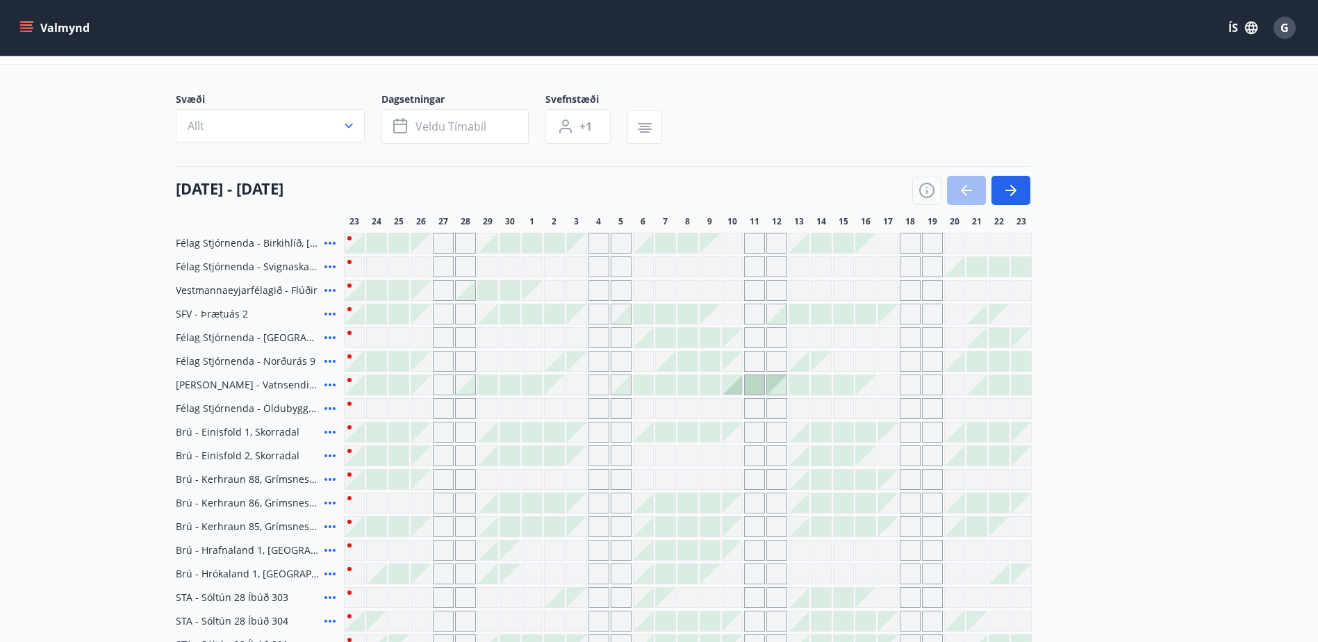
click at [330, 265] on icon at bounding box center [330, 266] width 17 height 17
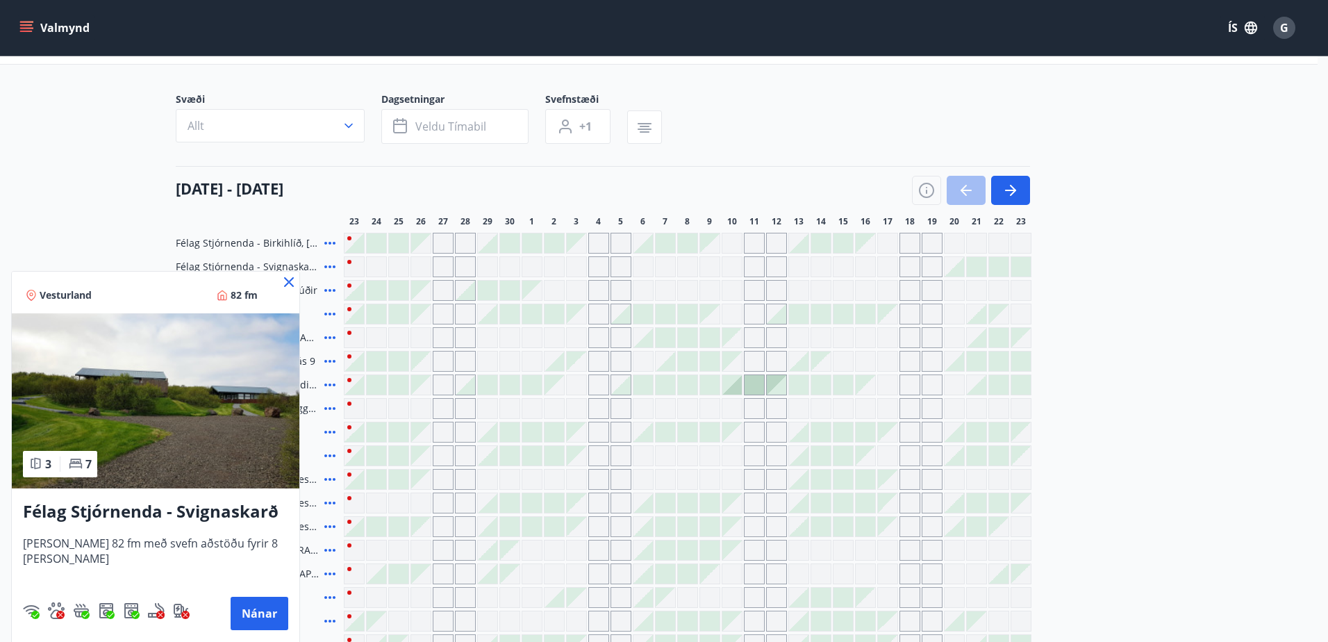
click at [287, 282] on icon at bounding box center [289, 282] width 17 height 17
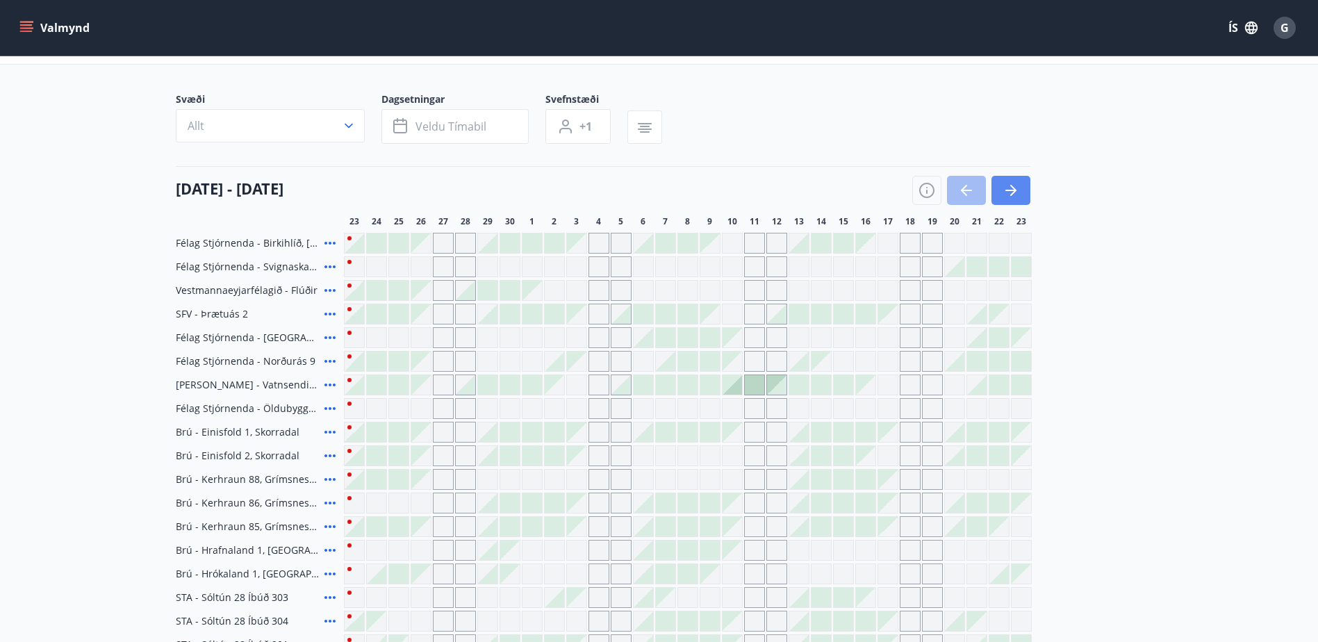
click at [1008, 196] on icon "button" at bounding box center [1011, 190] width 17 height 17
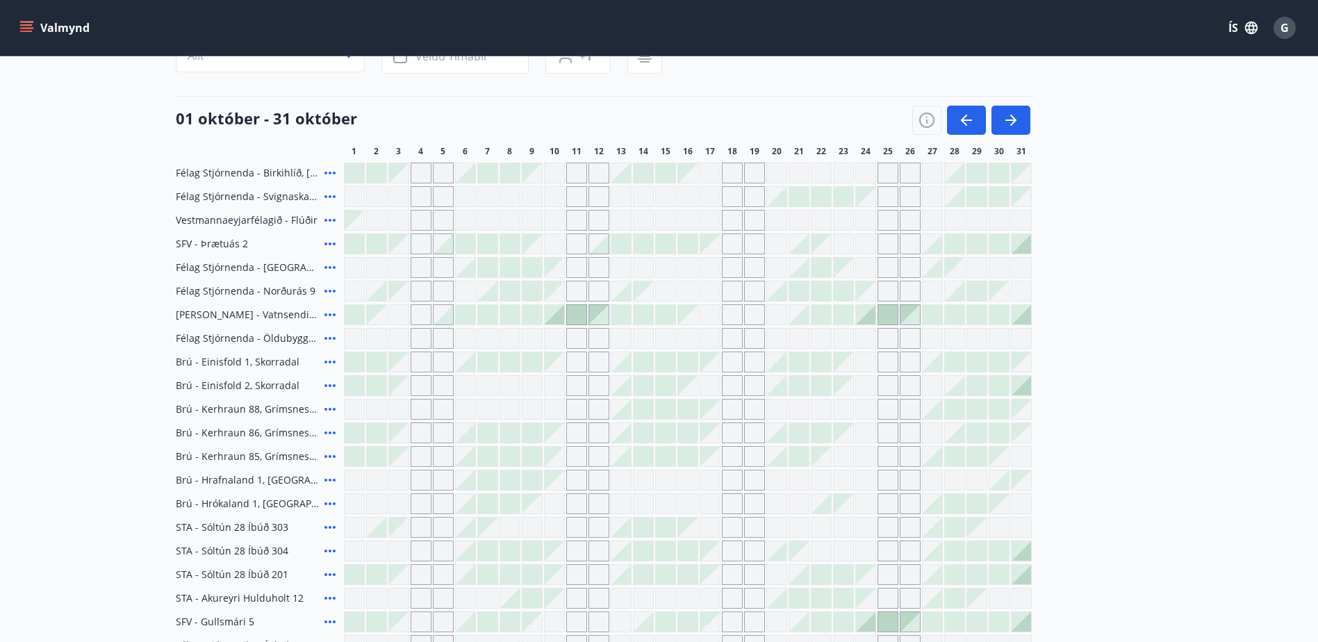
scroll to position [139, 0]
click at [1011, 122] on icon "button" at bounding box center [1010, 120] width 11 height 1
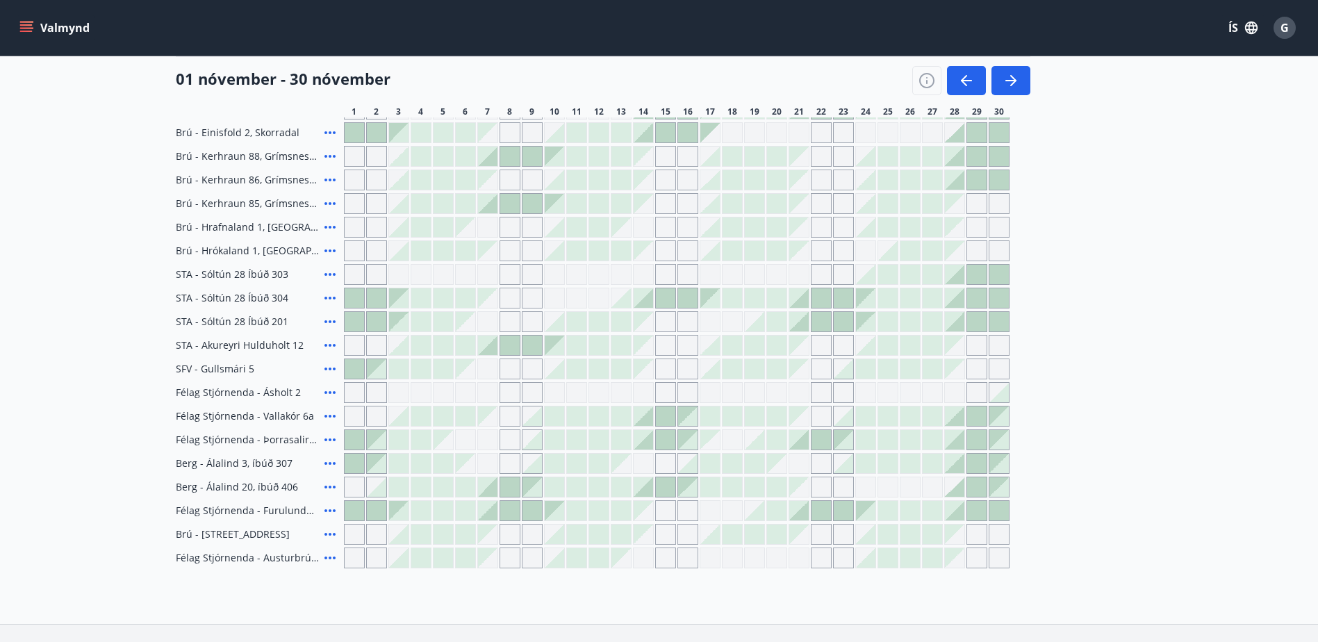
scroll to position [417, 0]
